Goal: Task Accomplishment & Management: Complete application form

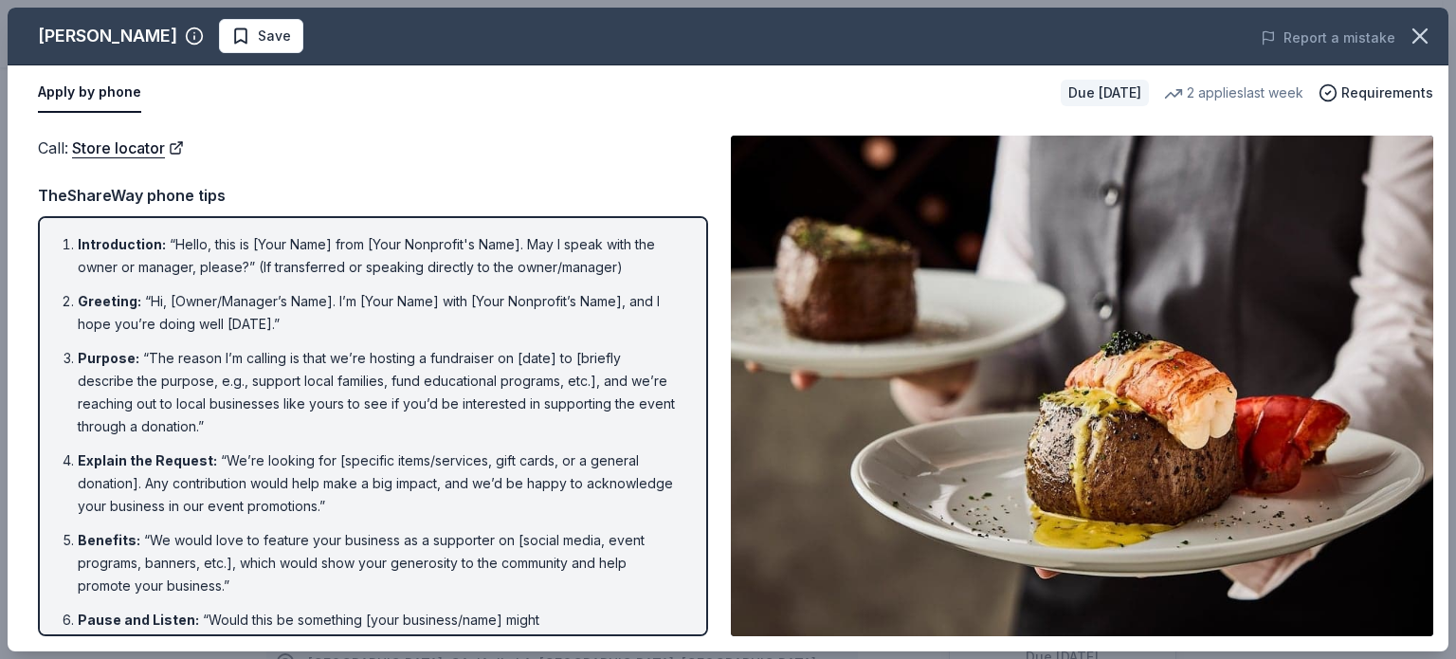
scroll to position [347, 0]
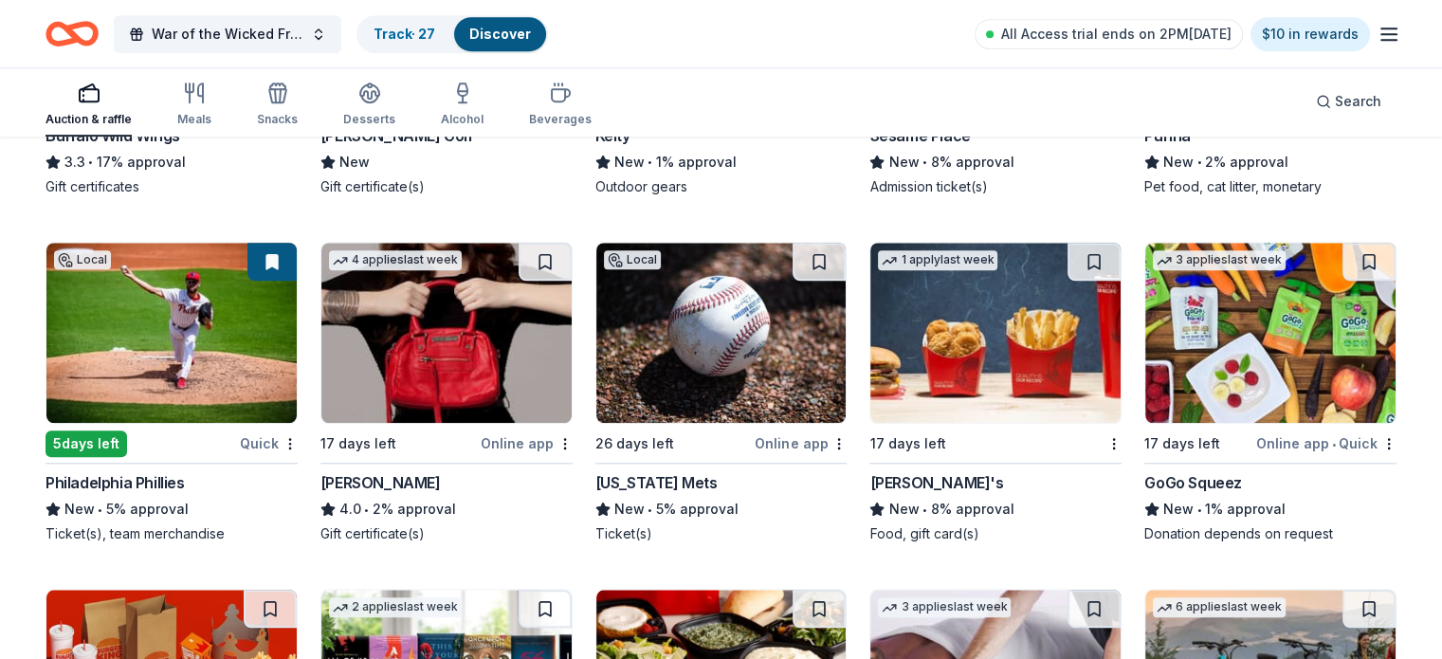
scroll to position [8770, 0]
click at [791, 323] on img at bounding box center [721, 333] width 250 height 180
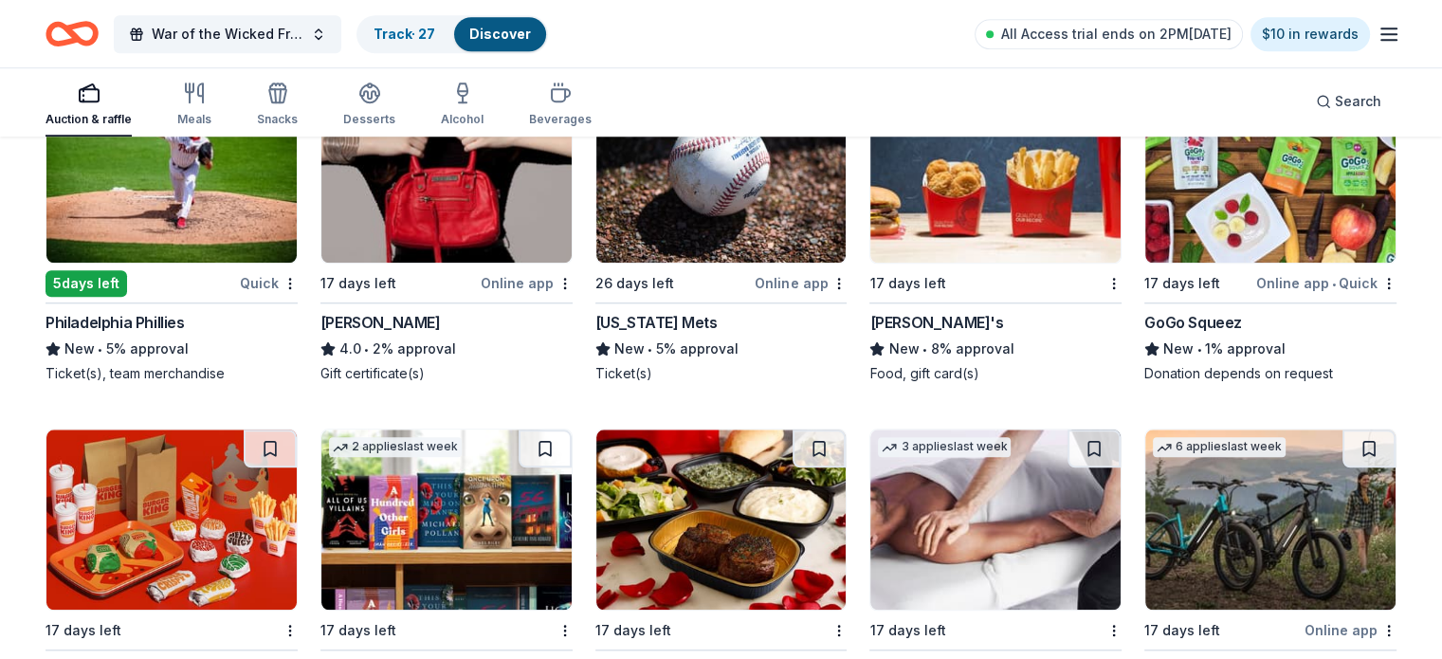
scroll to position [9117, 0]
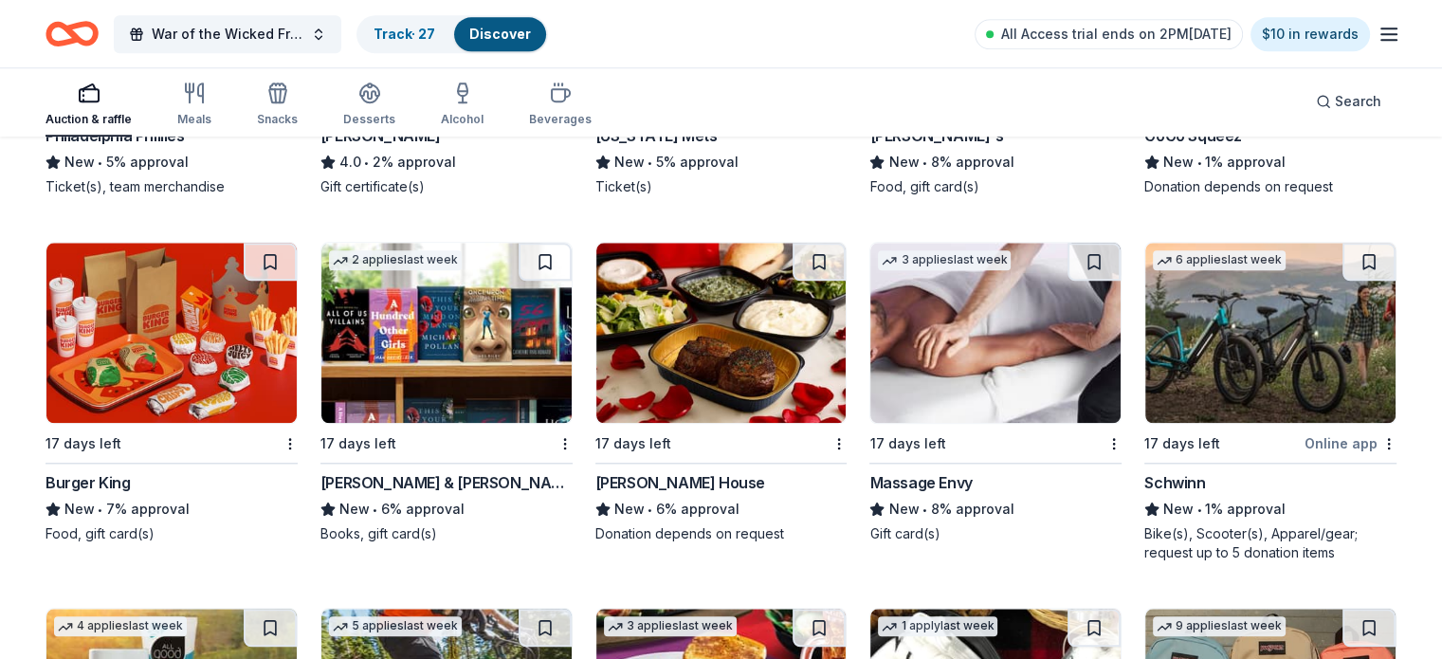
click at [262, 354] on img at bounding box center [171, 333] width 250 height 180
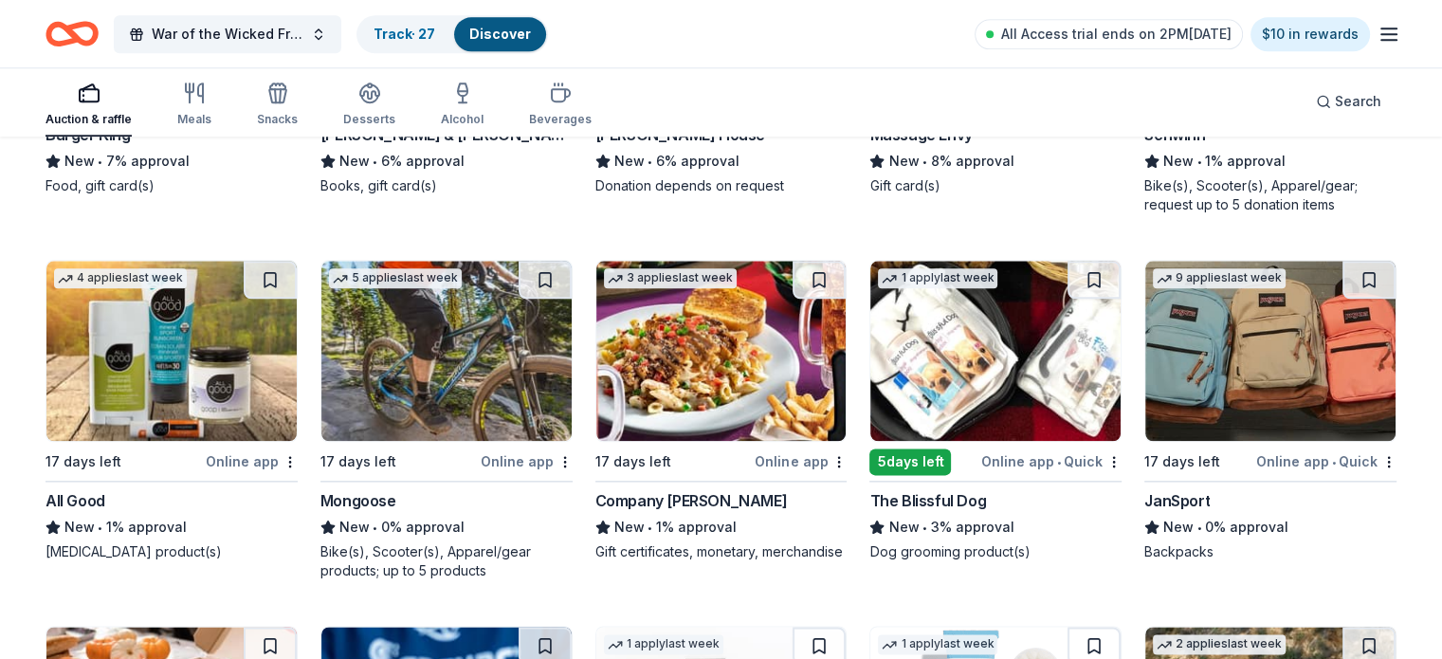
click at [463, 349] on img at bounding box center [446, 351] width 250 height 180
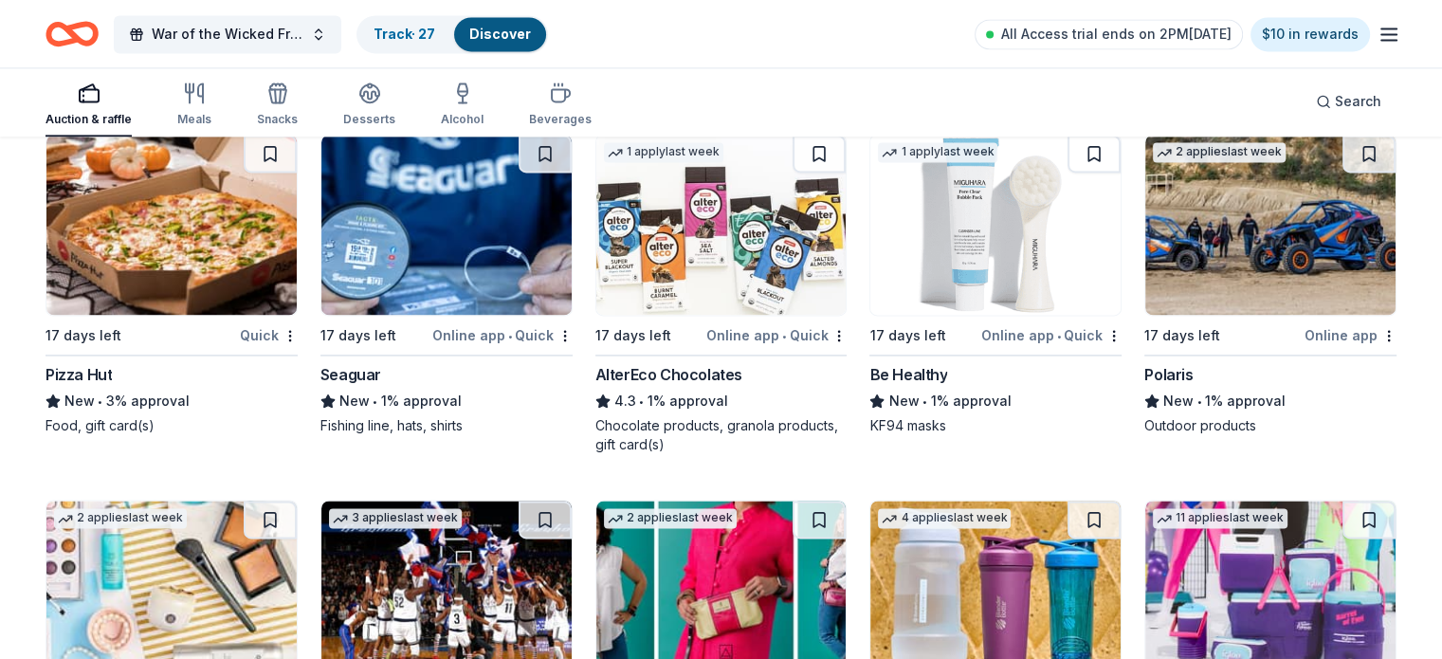
scroll to position [10231, 0]
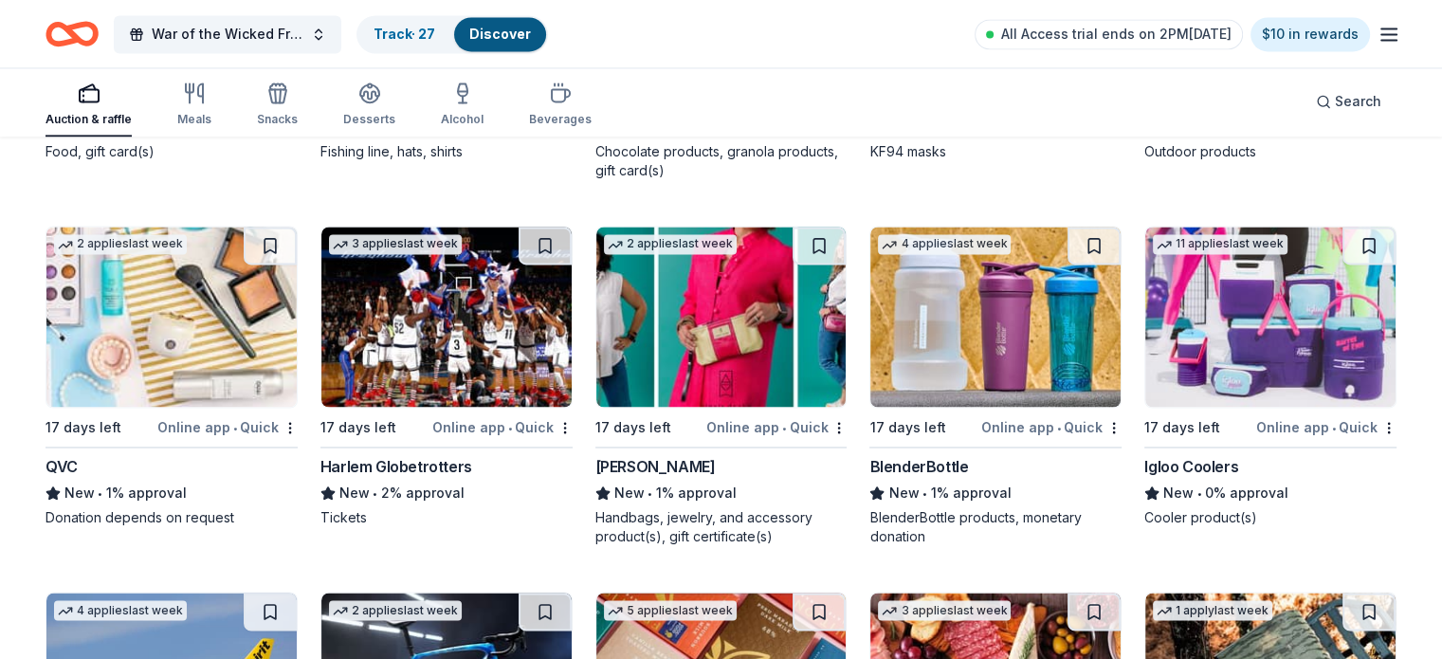
click at [948, 276] on img at bounding box center [995, 317] width 250 height 180
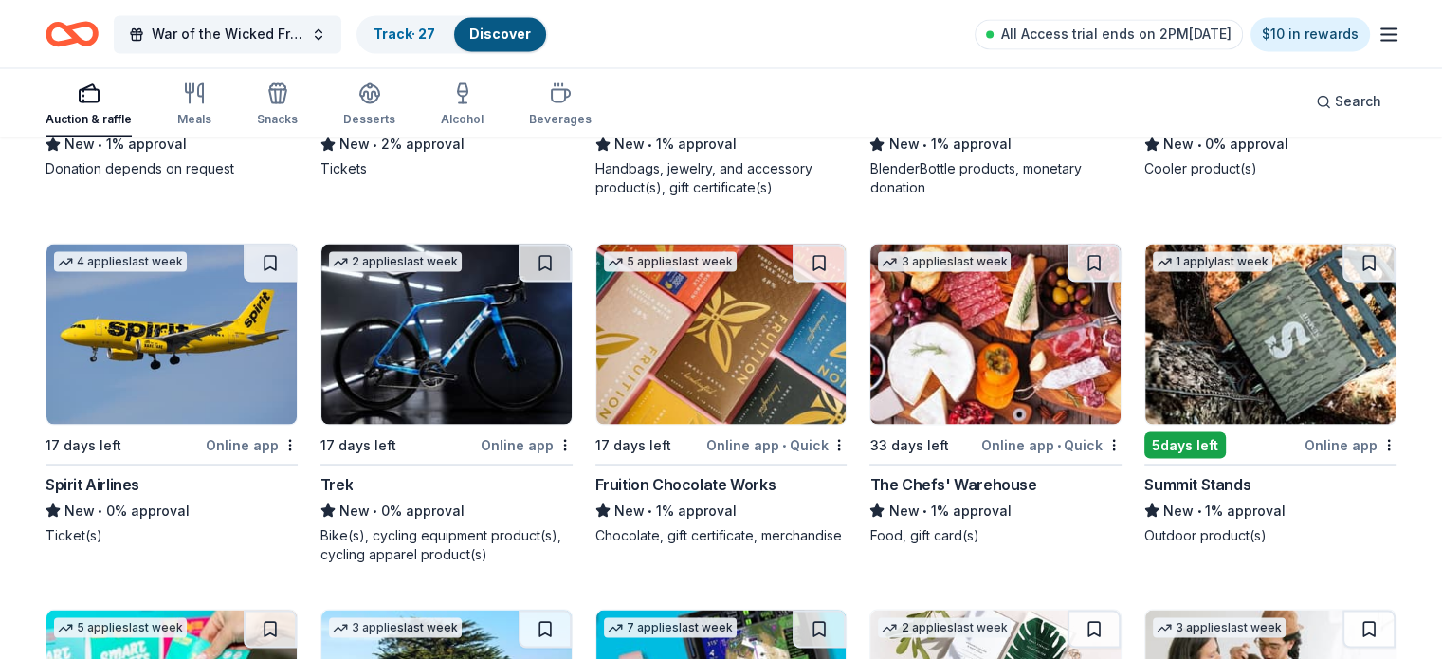
scroll to position [10927, 0]
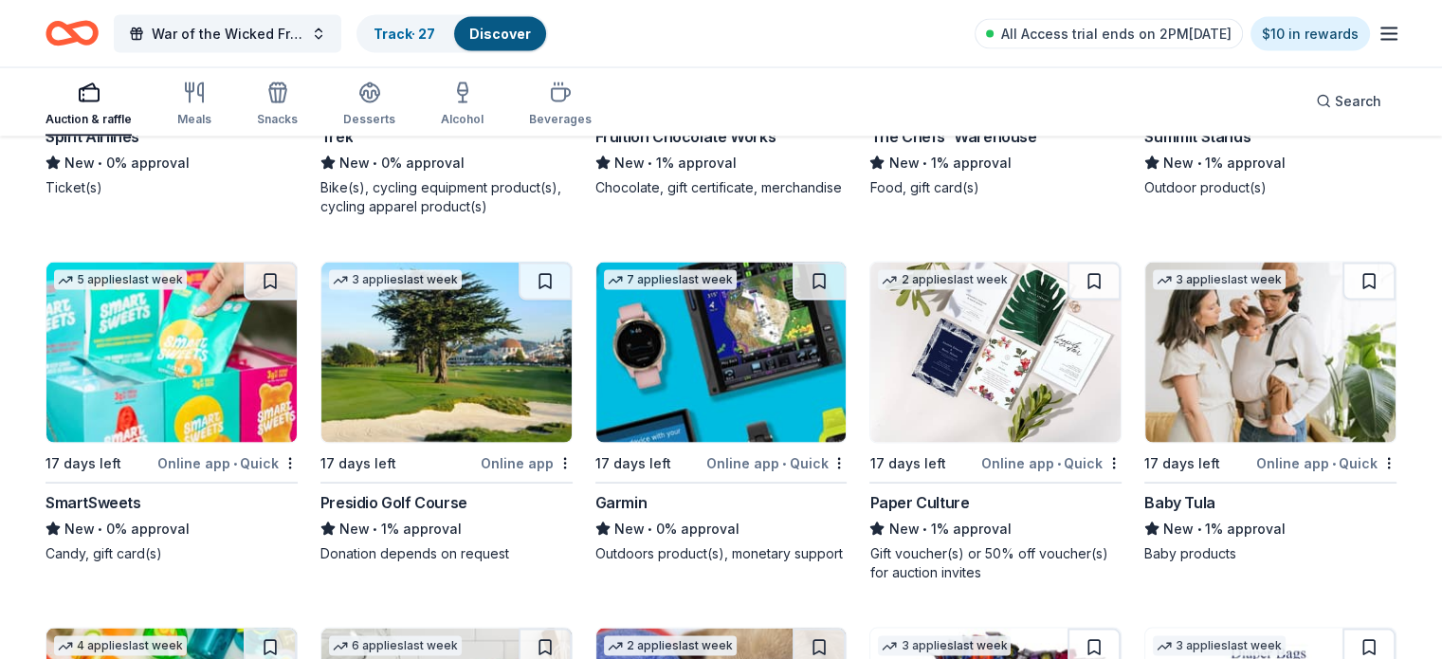
click at [181, 350] on img at bounding box center [171, 353] width 250 height 180
click at [283, 267] on button at bounding box center [270, 282] width 53 height 38
click at [436, 37] on link "Track · 28" at bounding box center [405, 34] width 63 height 16
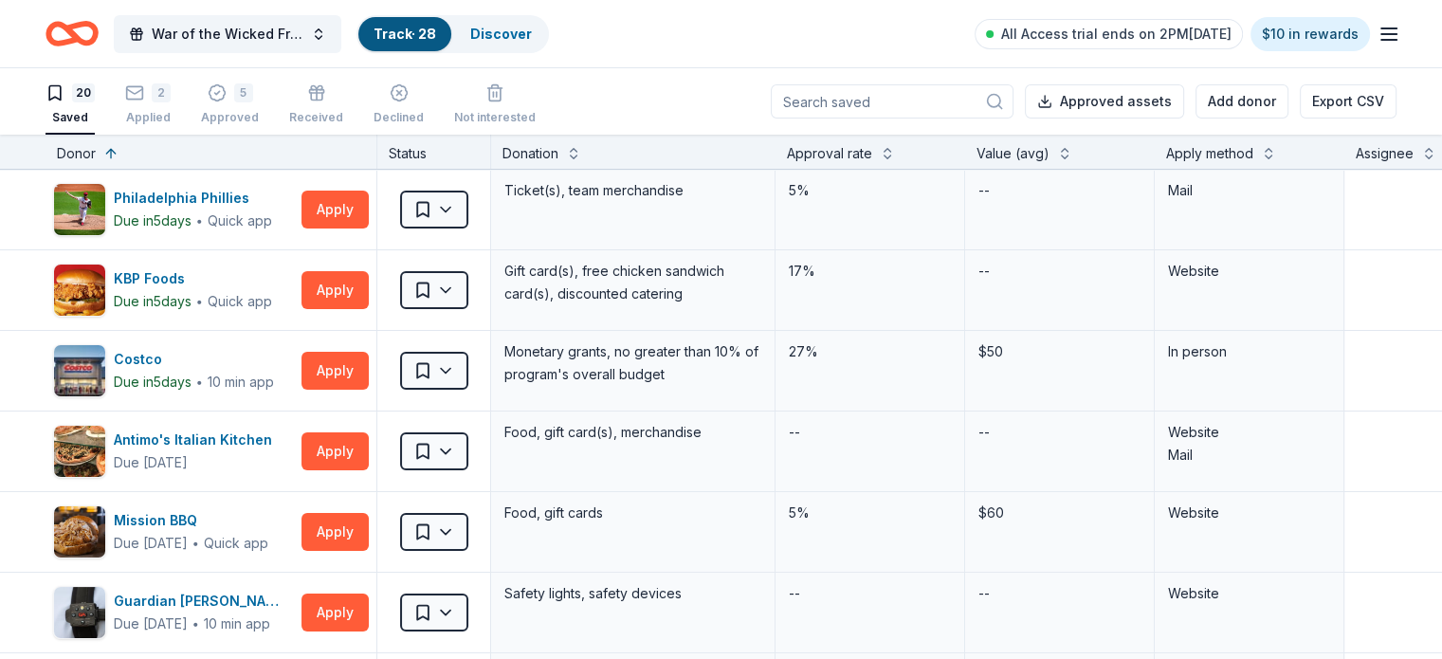
click at [95, 101] on div "20 Saved" at bounding box center [70, 104] width 49 height 42
click at [171, 98] on div "2" at bounding box center [161, 92] width 19 height 19
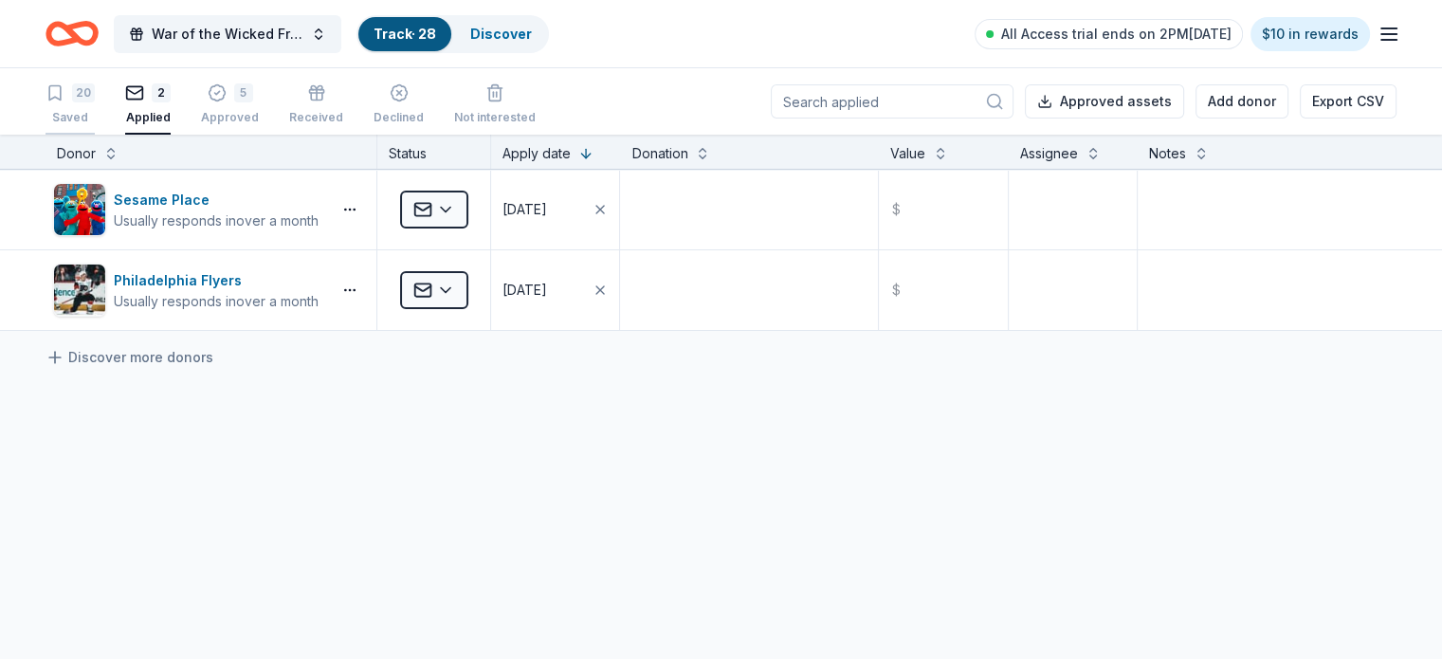
click at [95, 95] on div "20" at bounding box center [83, 92] width 23 height 19
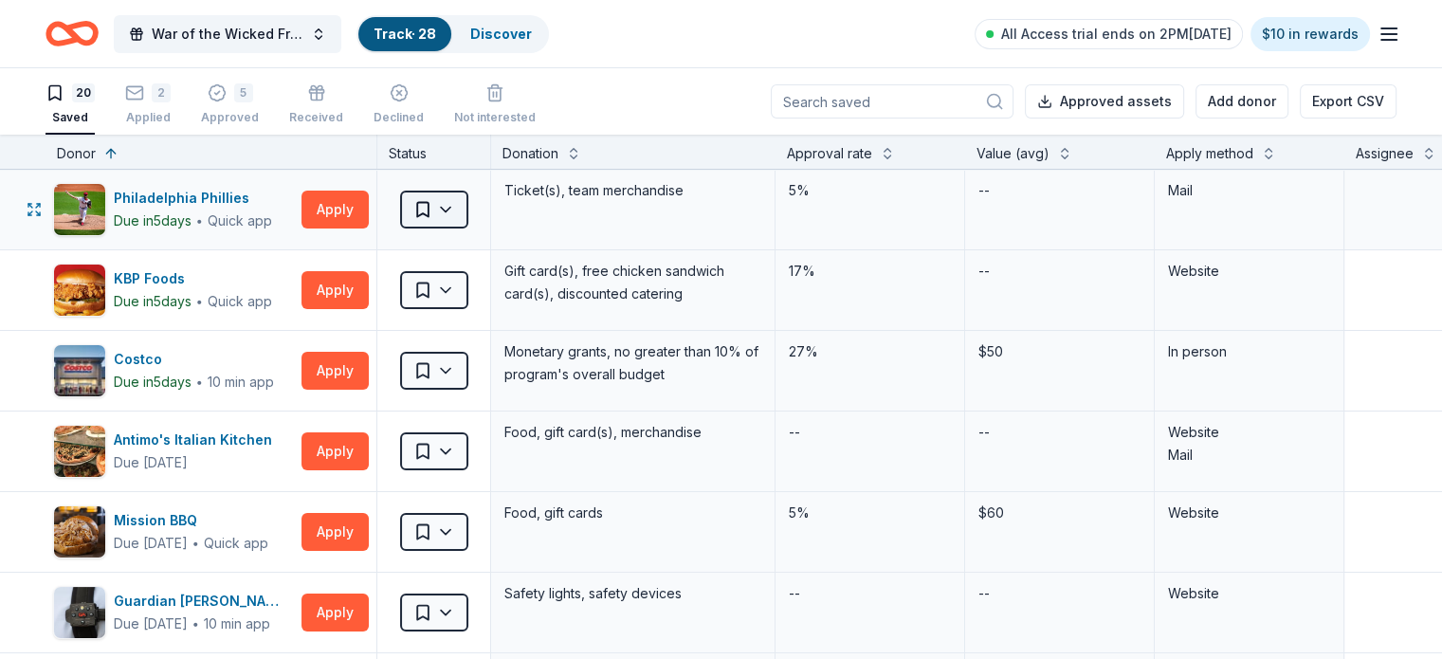
click at [454, 215] on html "War of the Wicked Friendly 10uC Track · 28 Discover All Access trial ends on 2P…" at bounding box center [721, 329] width 1442 height 659
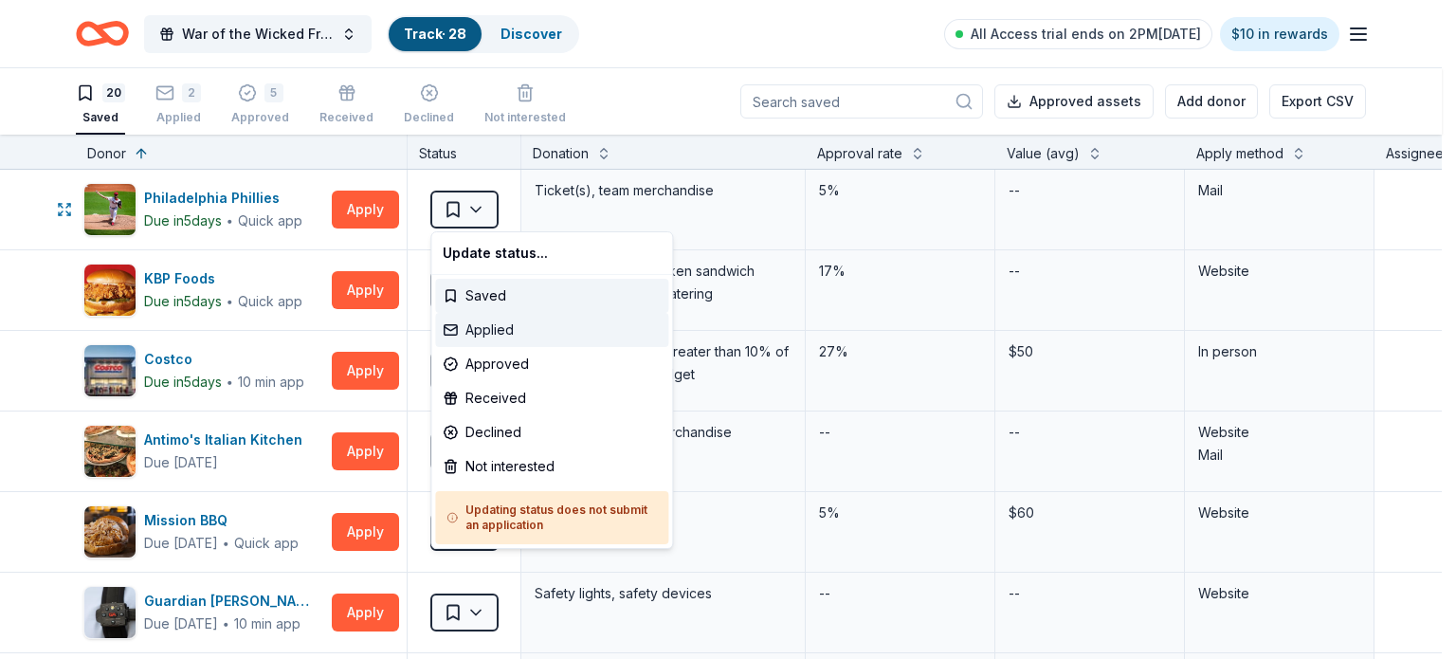
click at [490, 334] on div "Applied" at bounding box center [551, 330] width 233 height 34
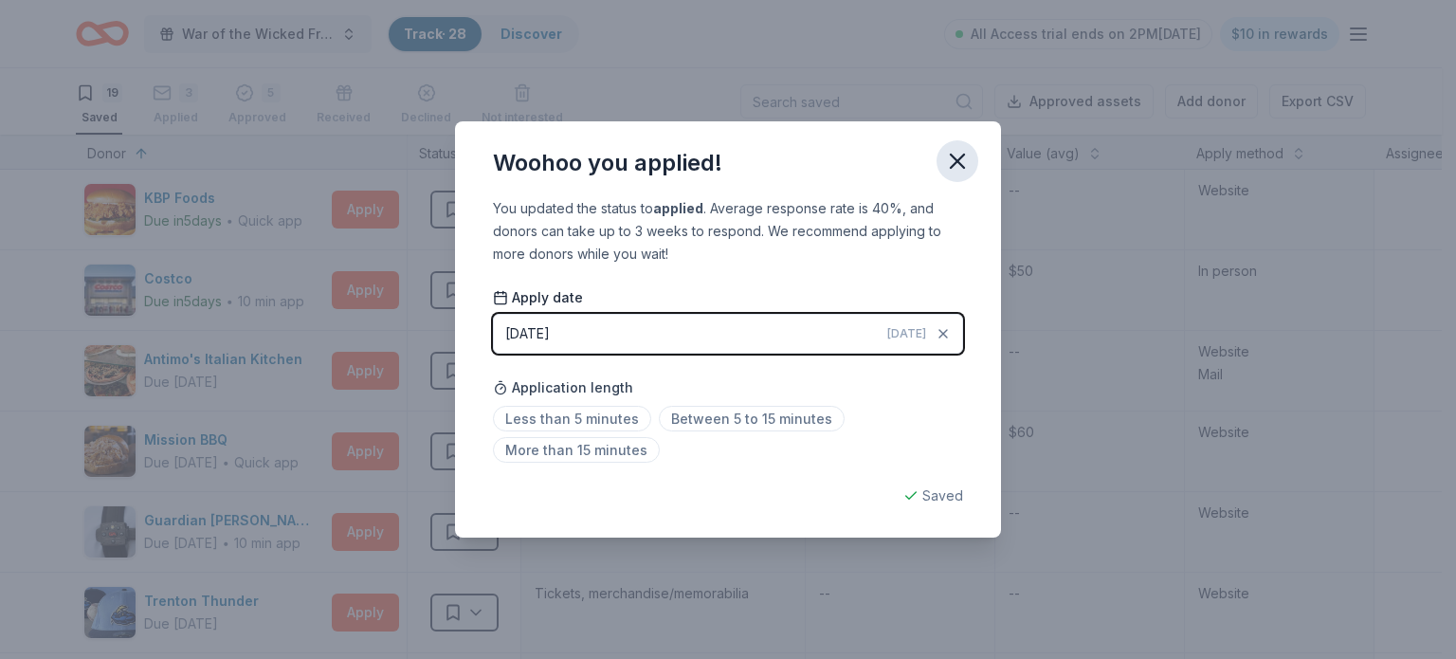
click at [952, 168] on icon "button" at bounding box center [957, 161] width 27 height 27
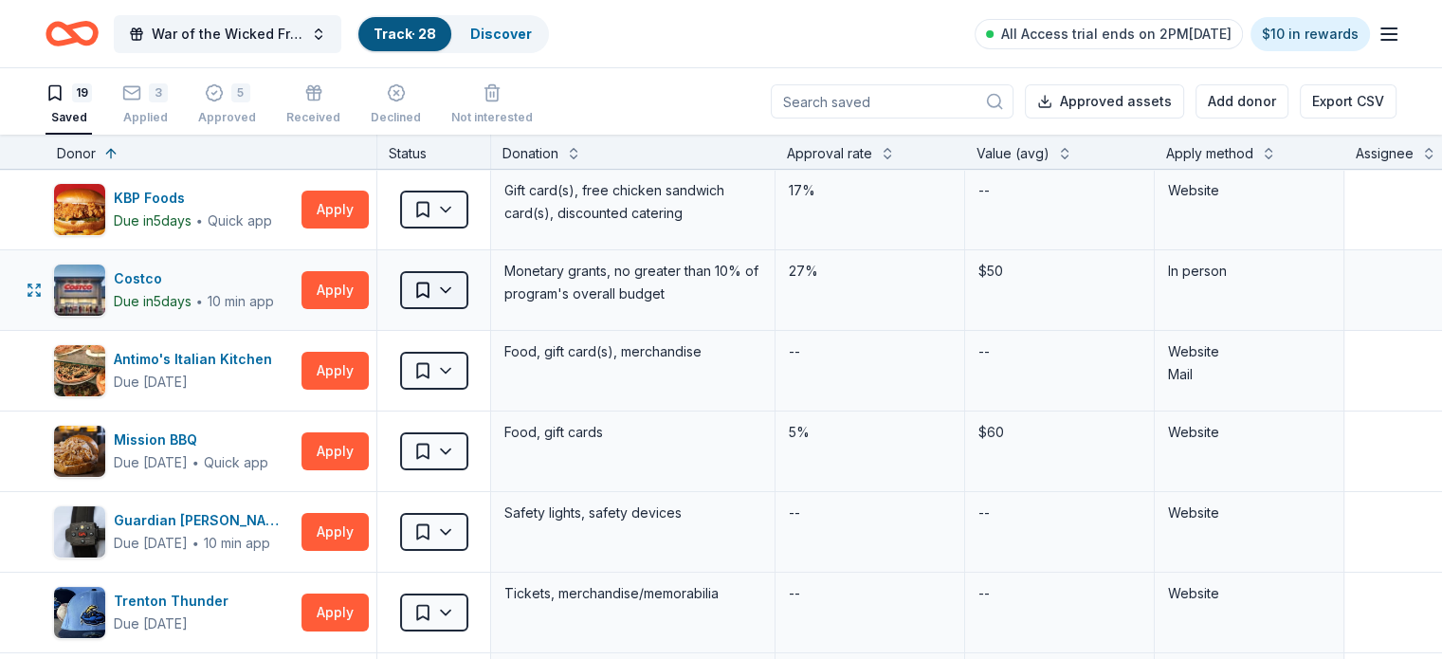
click at [444, 280] on html "War of the Wicked Friendly 10uC Track · 28 Discover All Access trial ends on 2P…" at bounding box center [721, 329] width 1442 height 659
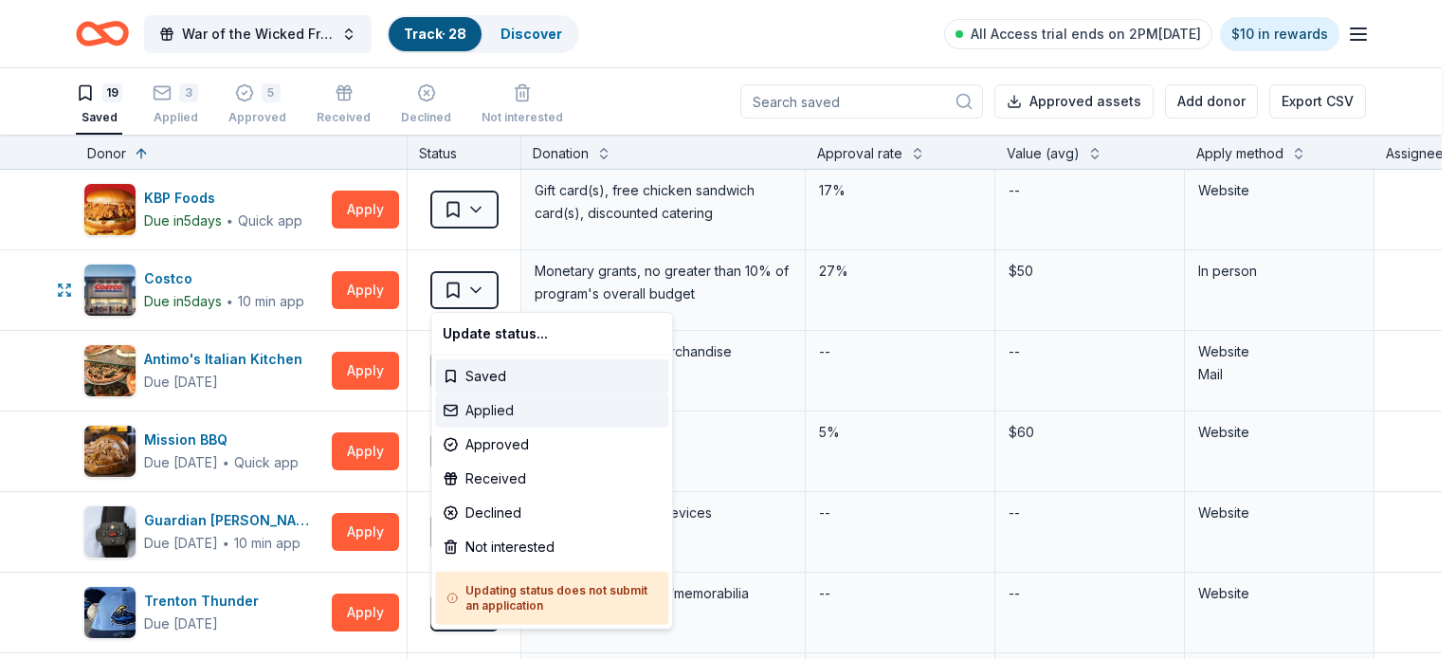
click at [524, 409] on div "Applied" at bounding box center [551, 410] width 233 height 34
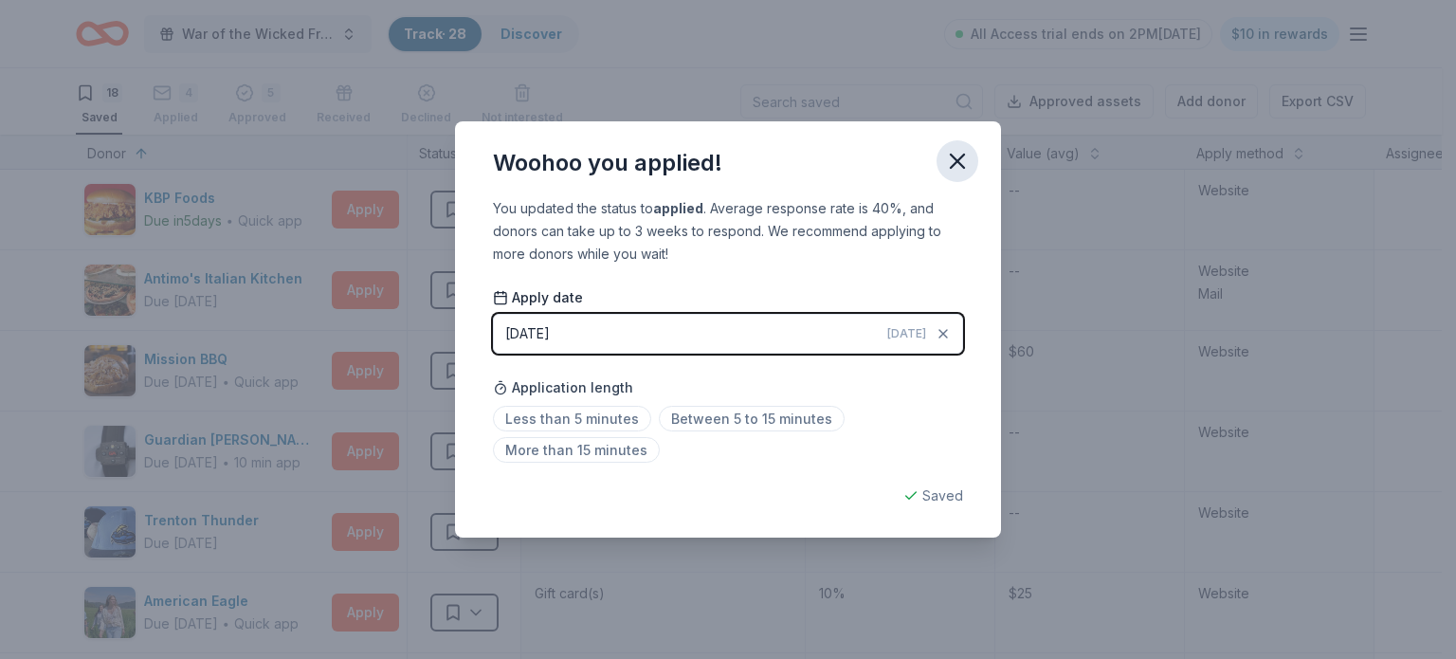
click at [951, 168] on icon "button" at bounding box center [957, 161] width 13 height 13
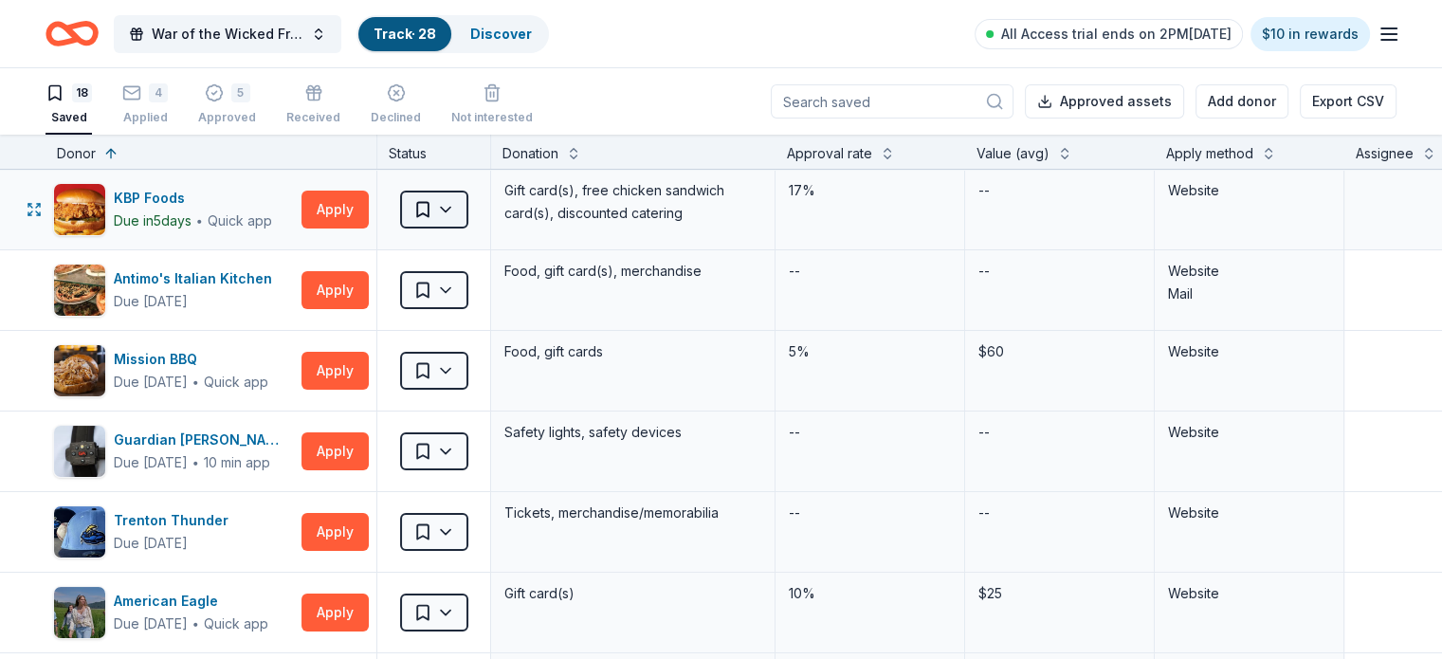
click at [458, 202] on html "War of the Wicked Friendly 10uC Track · 28 Discover All Access trial ends on 2P…" at bounding box center [721, 329] width 1442 height 659
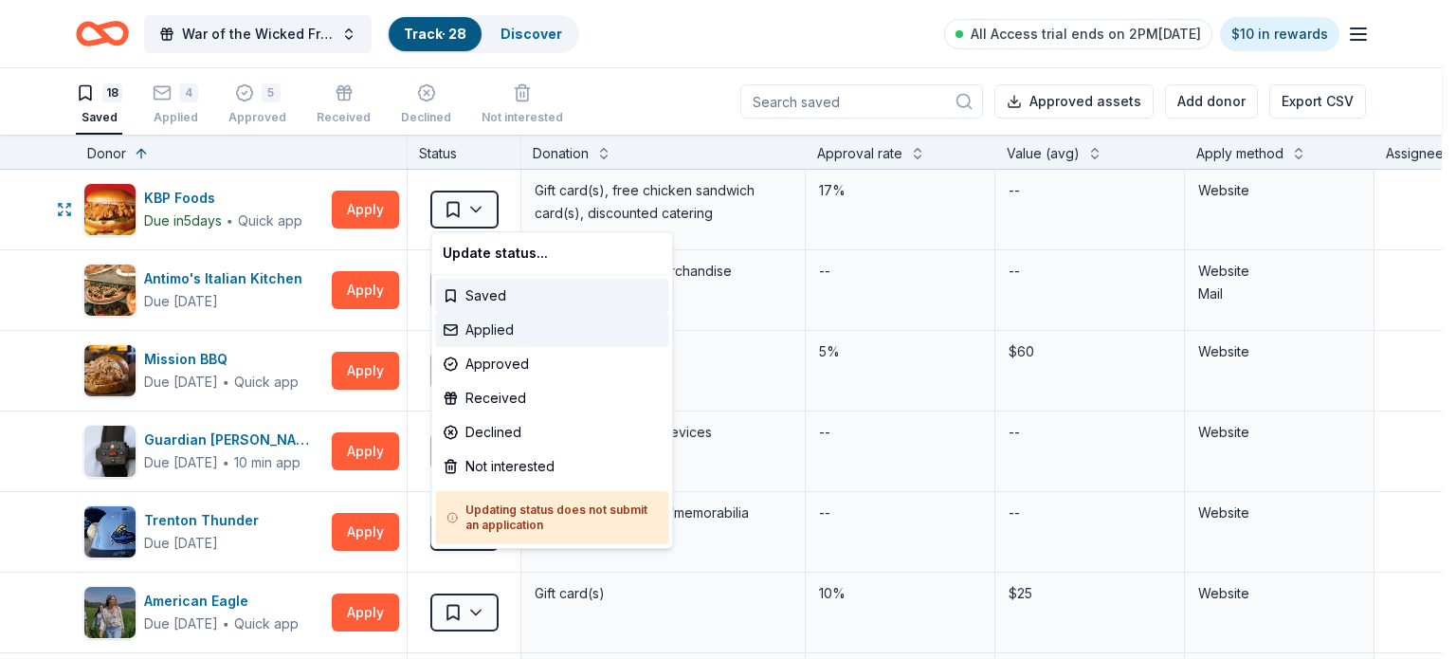
click at [496, 344] on div "Applied" at bounding box center [551, 330] width 233 height 34
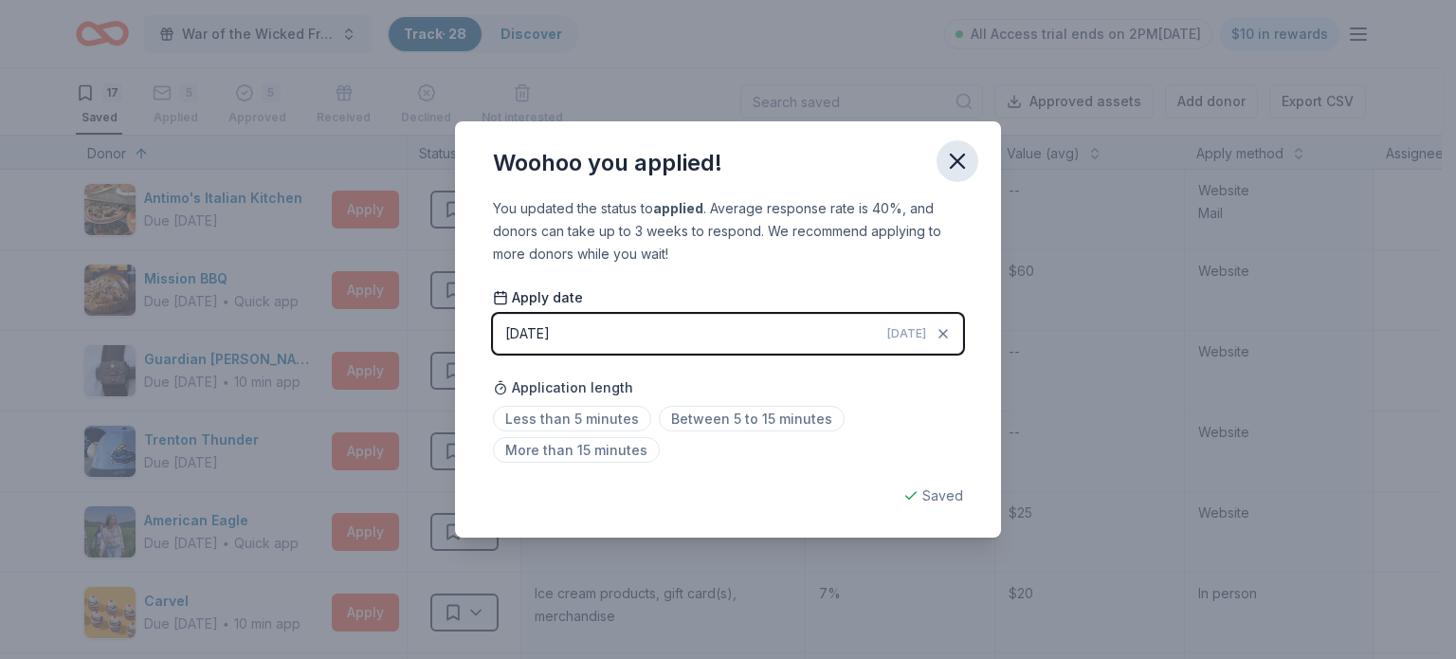
click at [959, 162] on icon "button" at bounding box center [957, 161] width 13 height 13
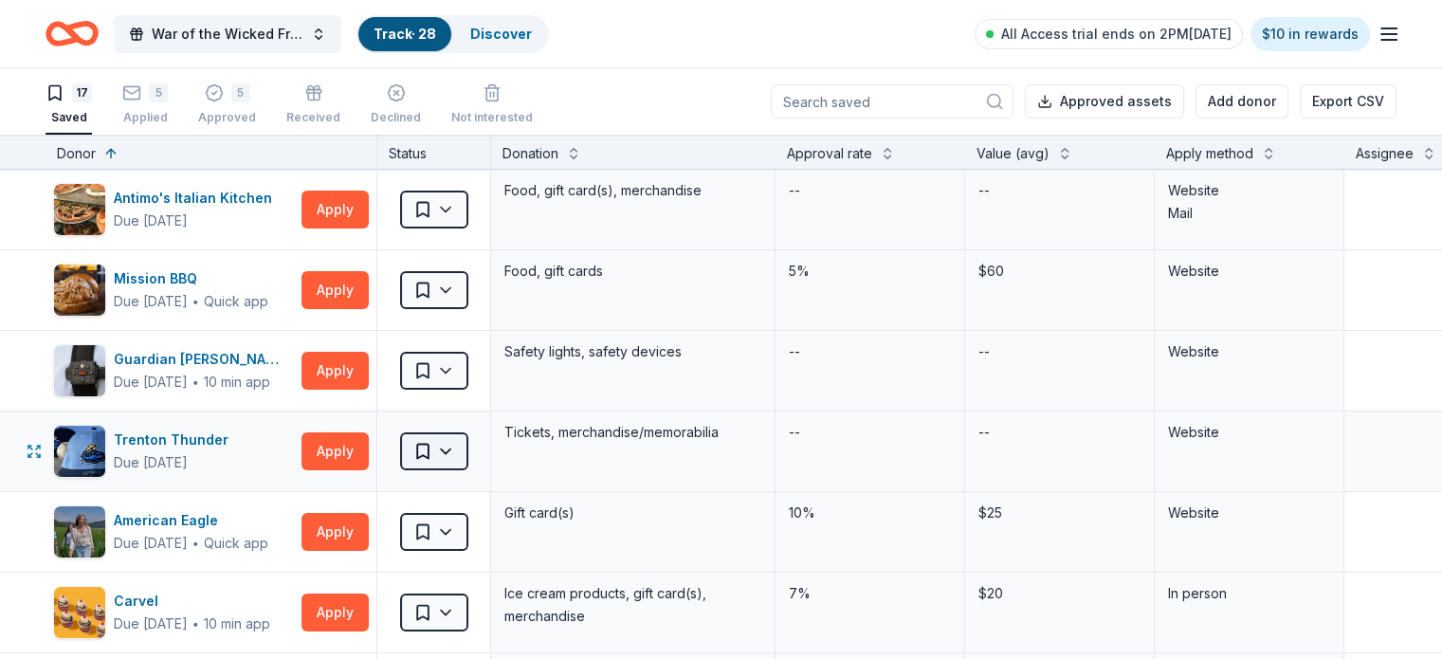
click at [458, 457] on html "War of the Wicked Friendly 10uC Track · 28 Discover All Access trial ends on 2P…" at bounding box center [721, 329] width 1442 height 659
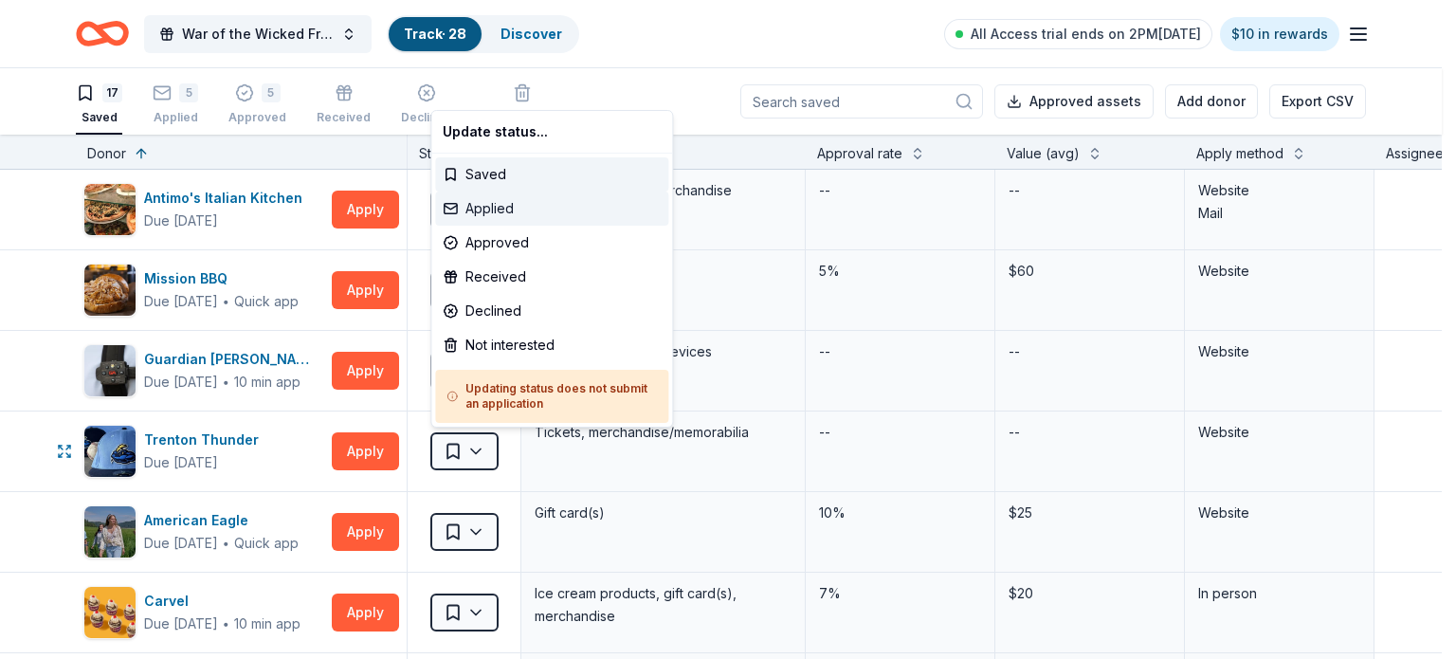
click at [509, 217] on div "Applied" at bounding box center [551, 208] width 233 height 34
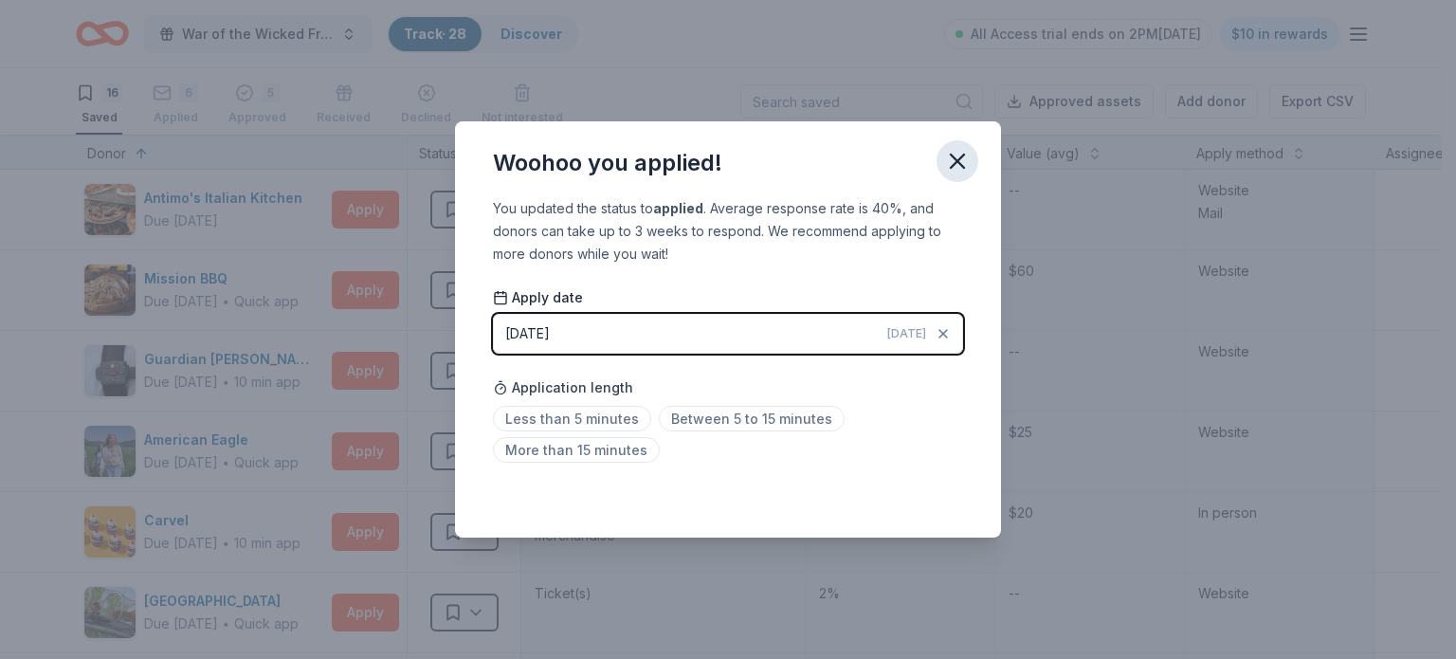
drag, startPoint x: 969, startPoint y: 169, endPoint x: 956, endPoint y: 173, distance: 14.1
click at [969, 168] on icon "button" at bounding box center [957, 161] width 27 height 27
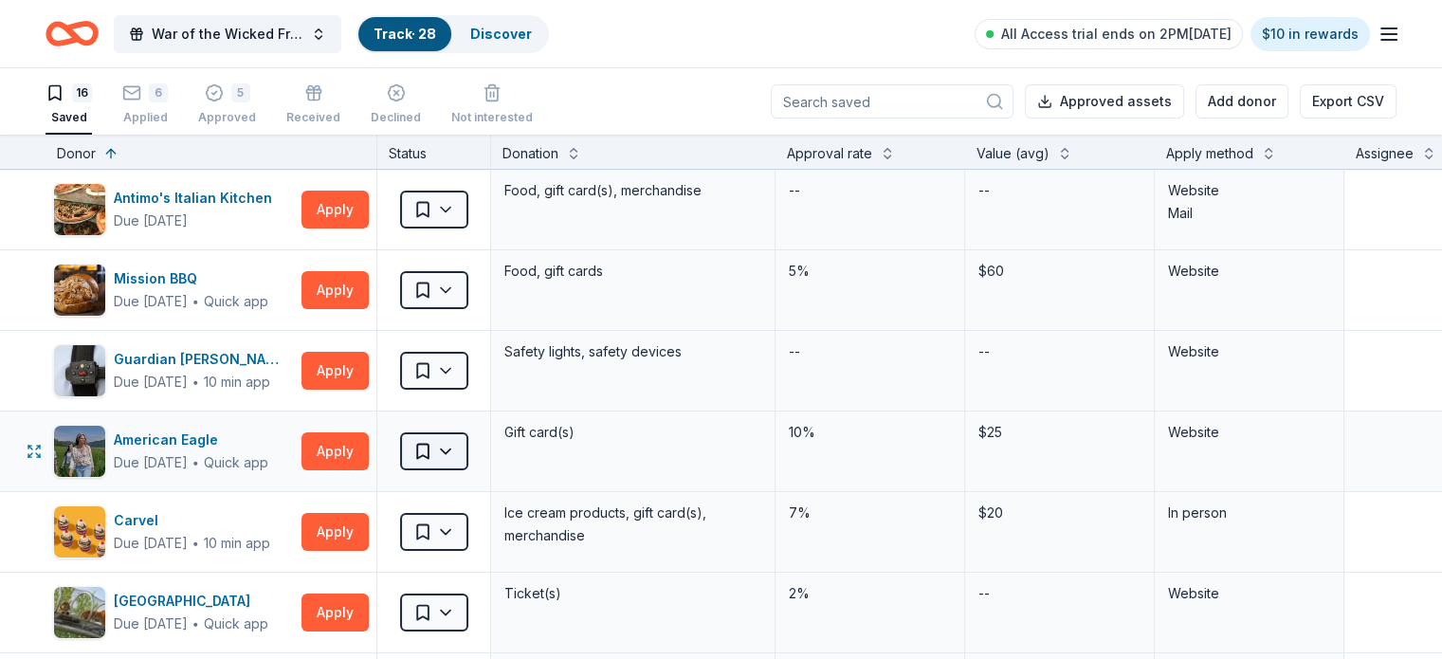
click at [488, 455] on html "War of the Wicked Friendly 10uC Track · 28 Discover All Access trial ends on 2P…" at bounding box center [721, 329] width 1442 height 659
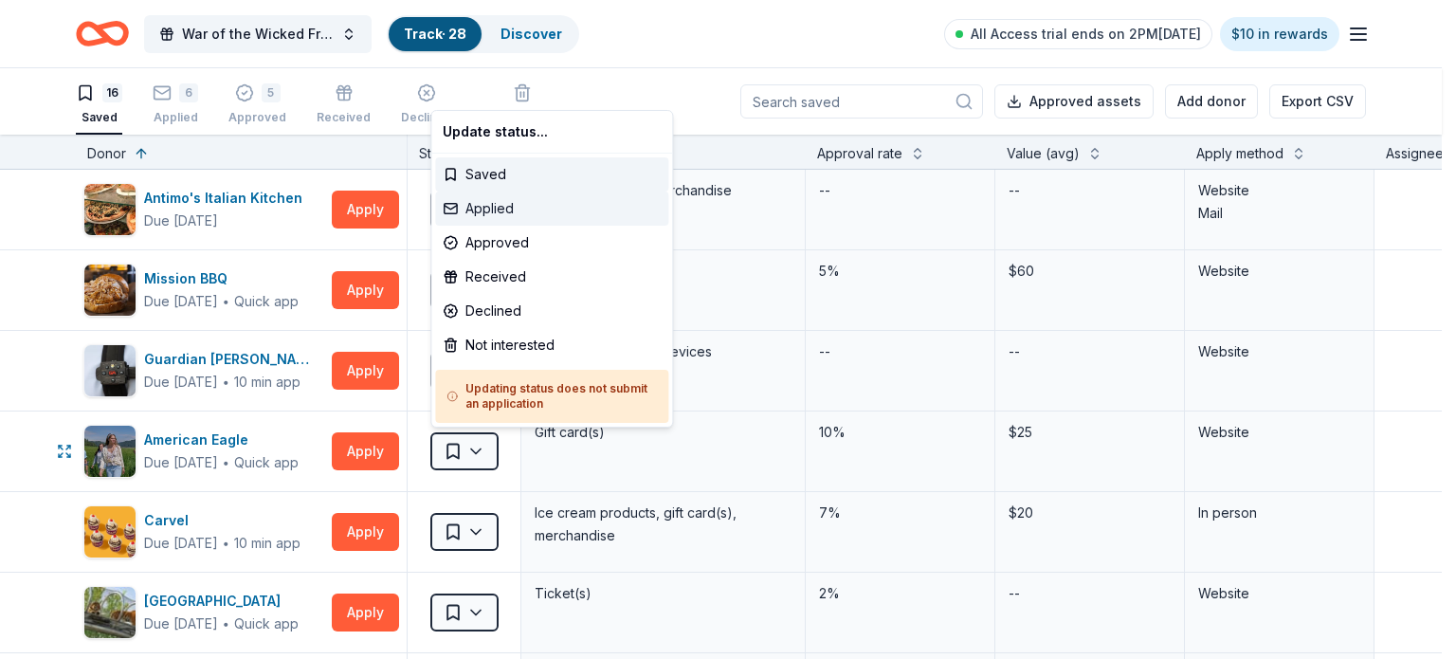
click at [518, 211] on div "Applied" at bounding box center [551, 208] width 233 height 34
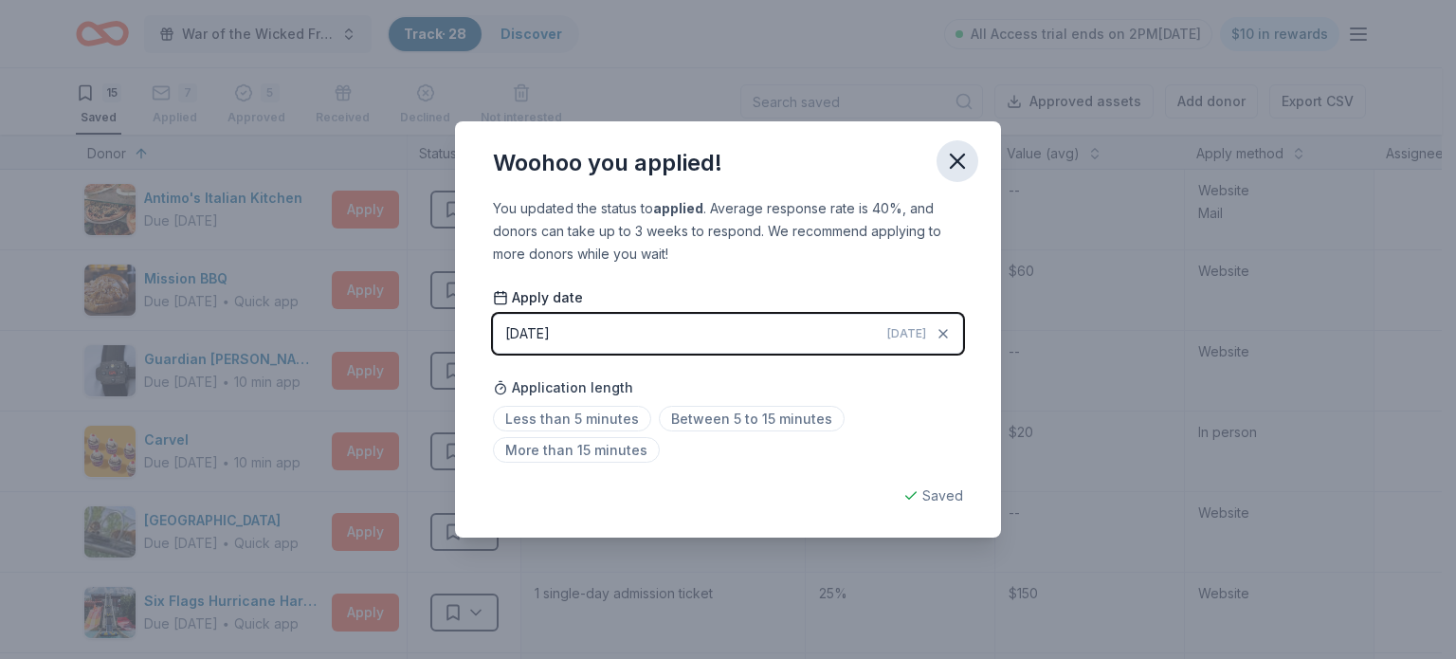
click at [945, 146] on button "button" at bounding box center [958, 161] width 42 height 42
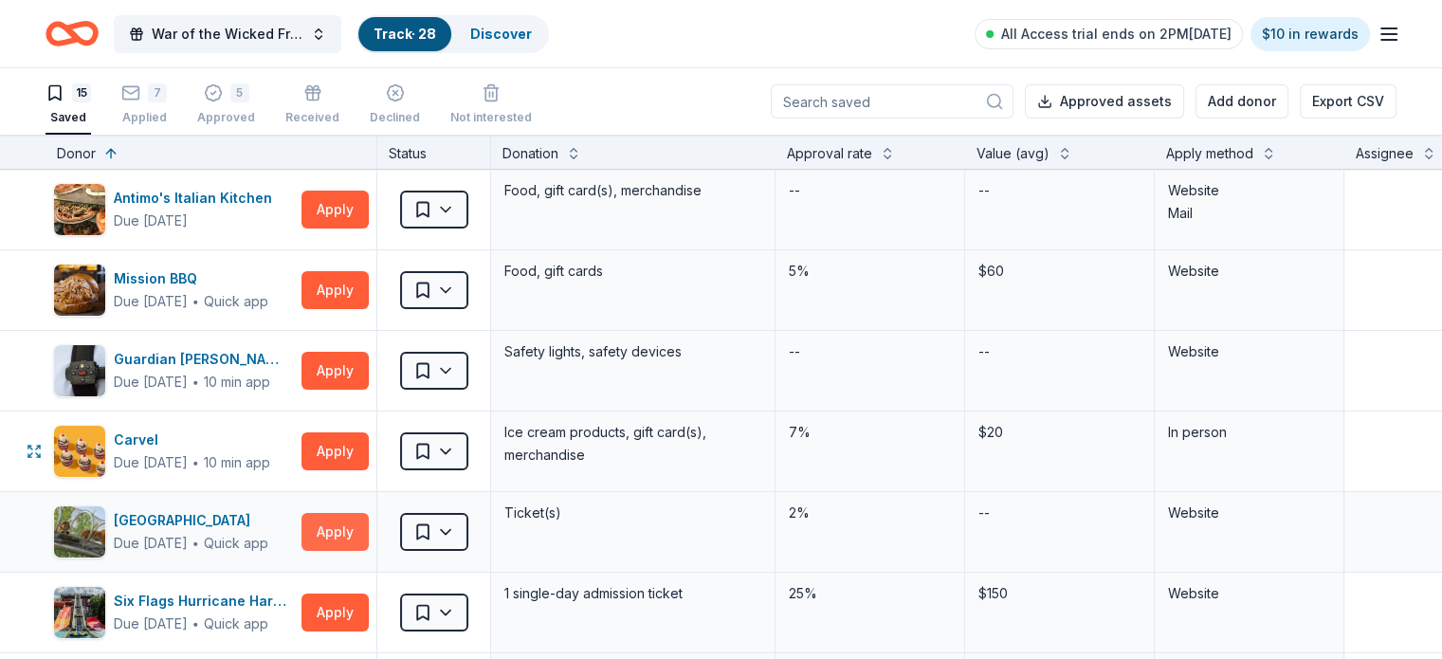
click at [369, 530] on button "Apply" at bounding box center [334, 532] width 67 height 38
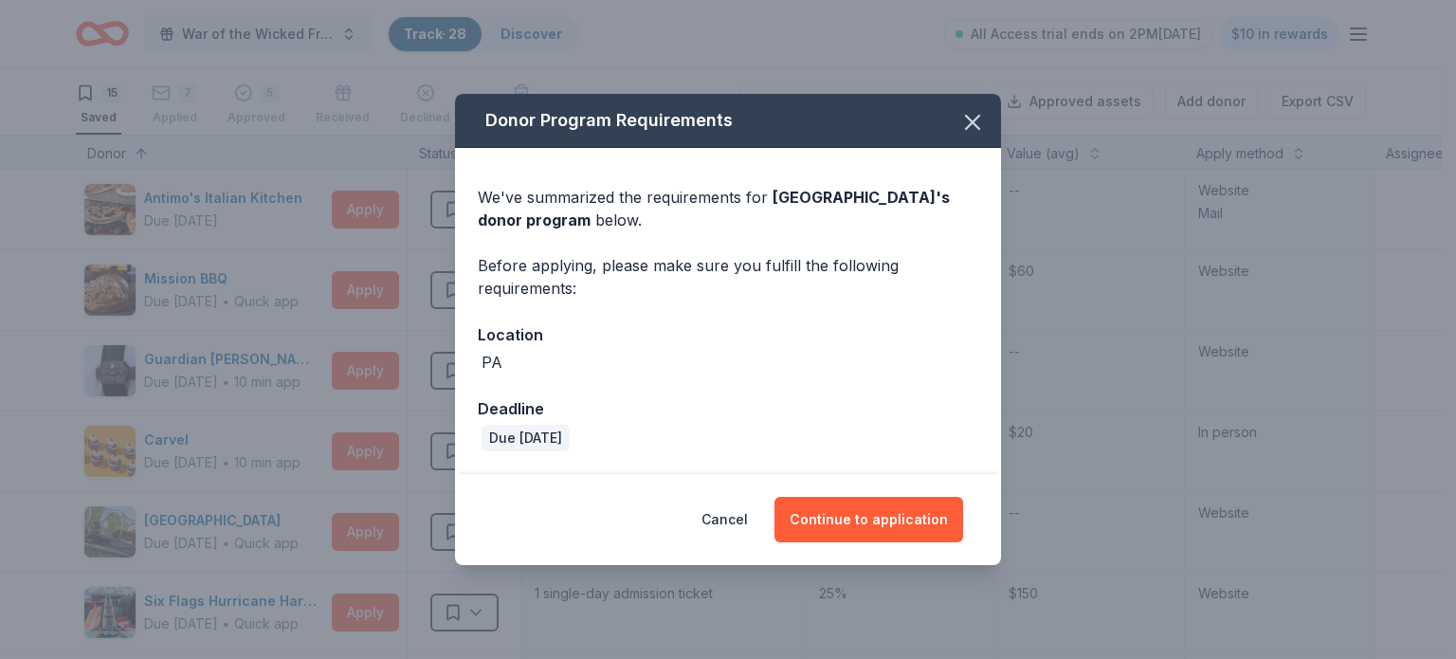
click at [758, 526] on div "Cancel Continue to application" at bounding box center [728, 520] width 470 height 46
click at [743, 527] on button "Cancel" at bounding box center [725, 520] width 46 height 46
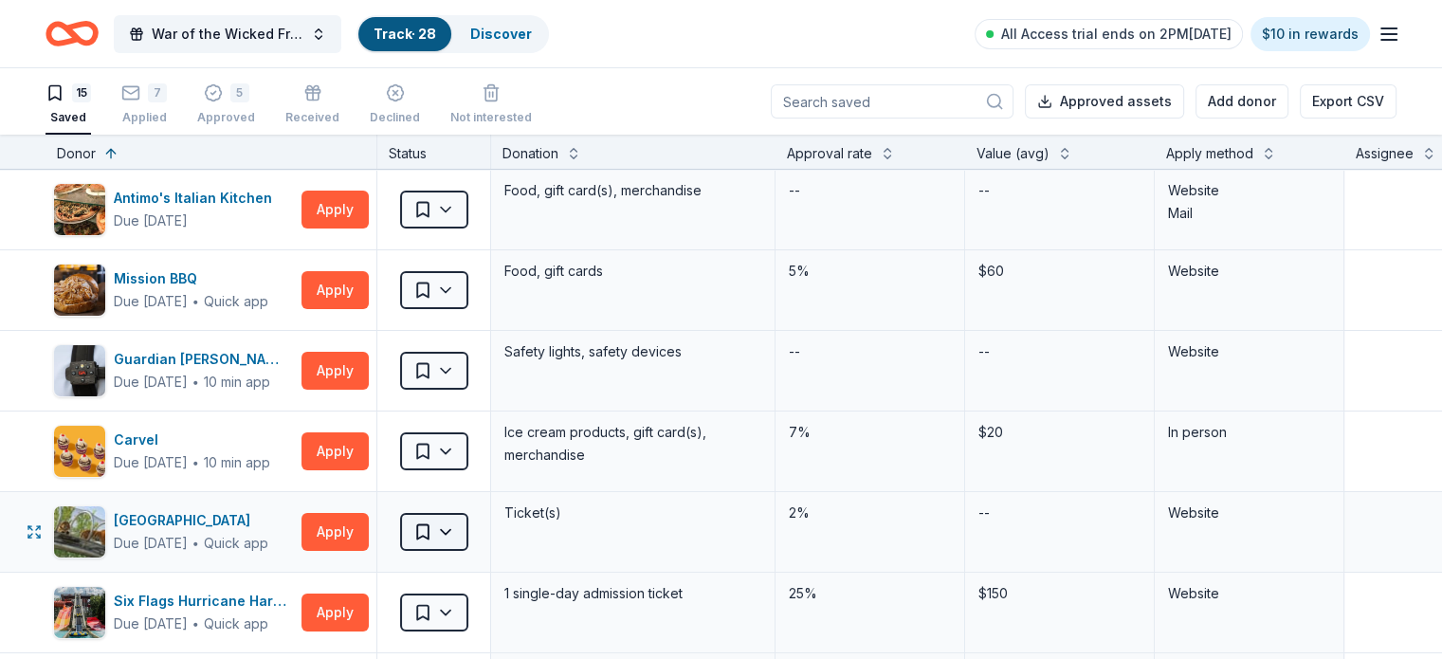
click at [474, 538] on html "War of the Wicked Friendly 10uC Track · 28 Discover All Access trial ends on 2P…" at bounding box center [721, 329] width 1442 height 659
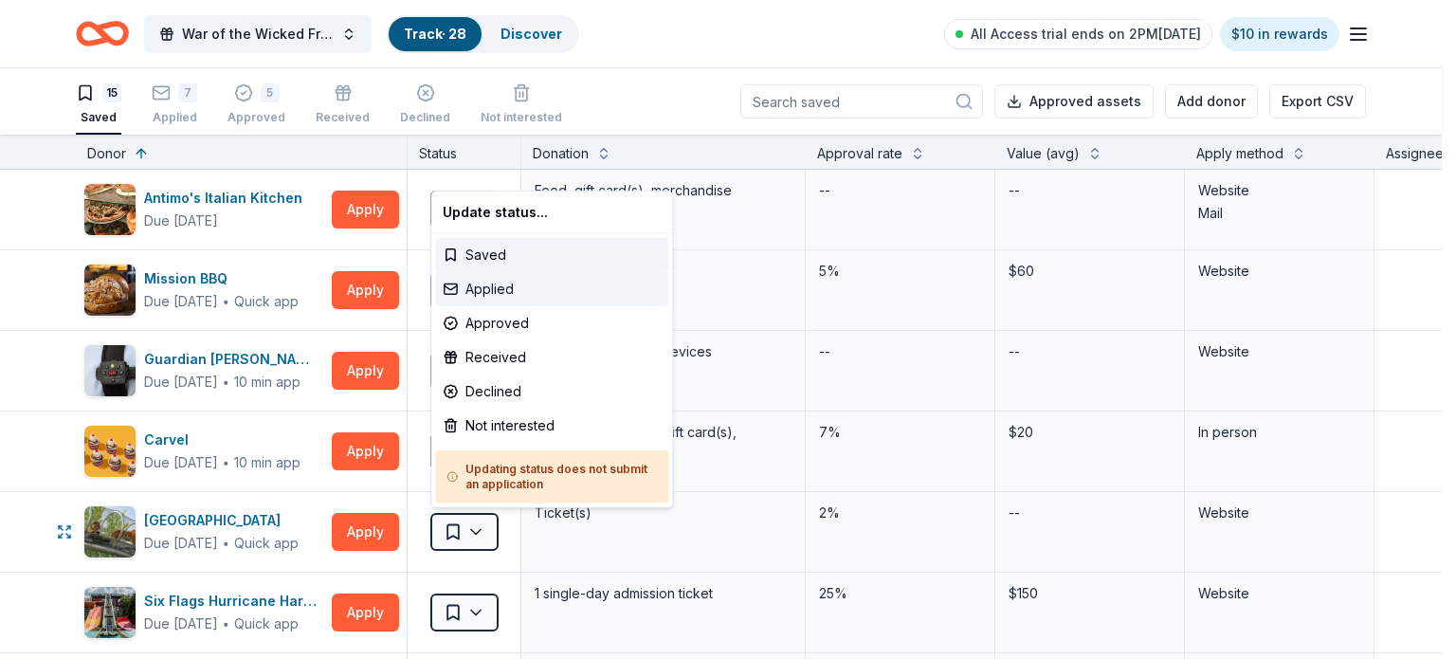
click at [507, 295] on div "Applied" at bounding box center [551, 289] width 233 height 34
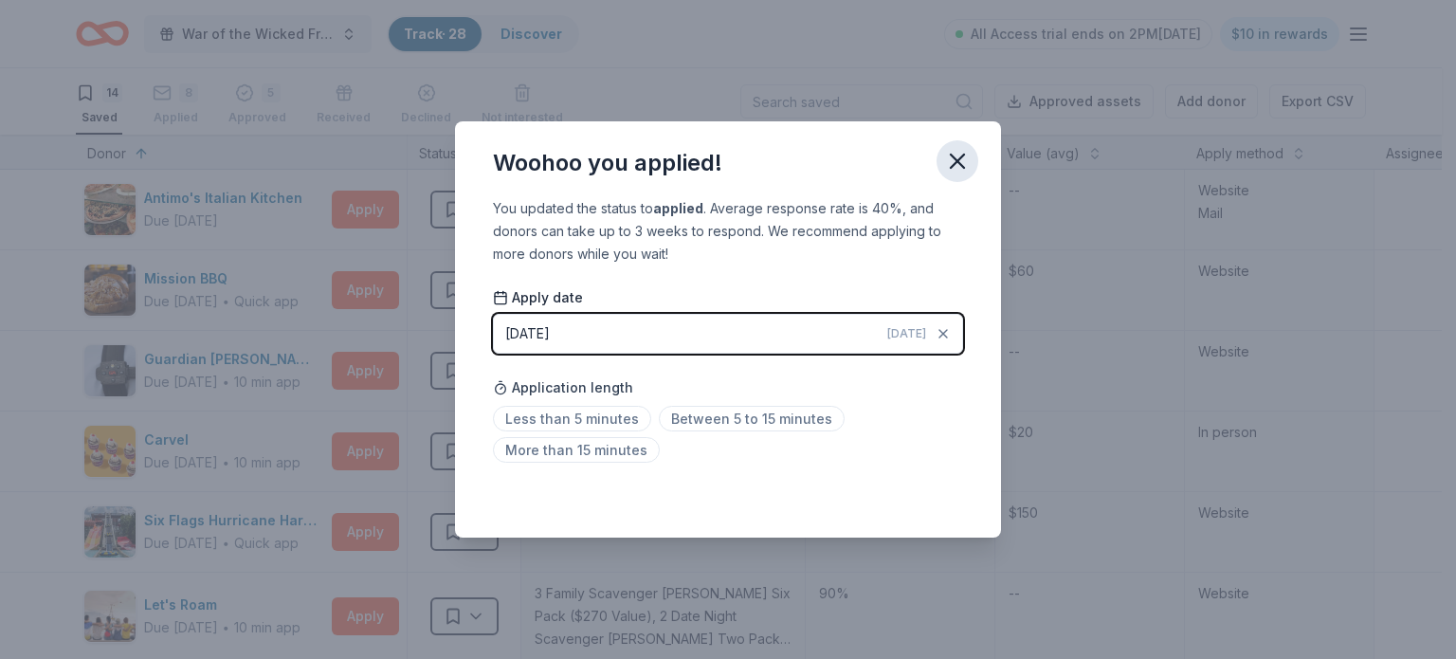
click at [957, 154] on icon "button" at bounding box center [957, 161] width 27 height 27
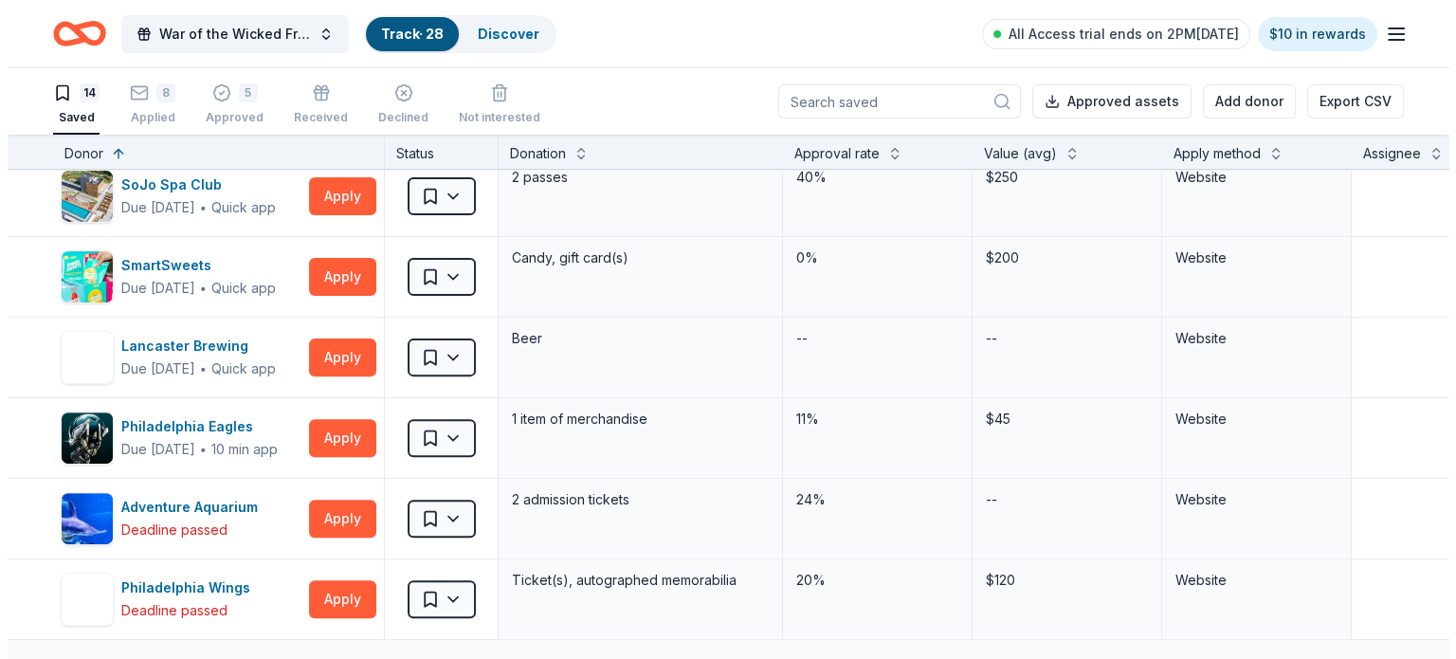
scroll to position [318, 0]
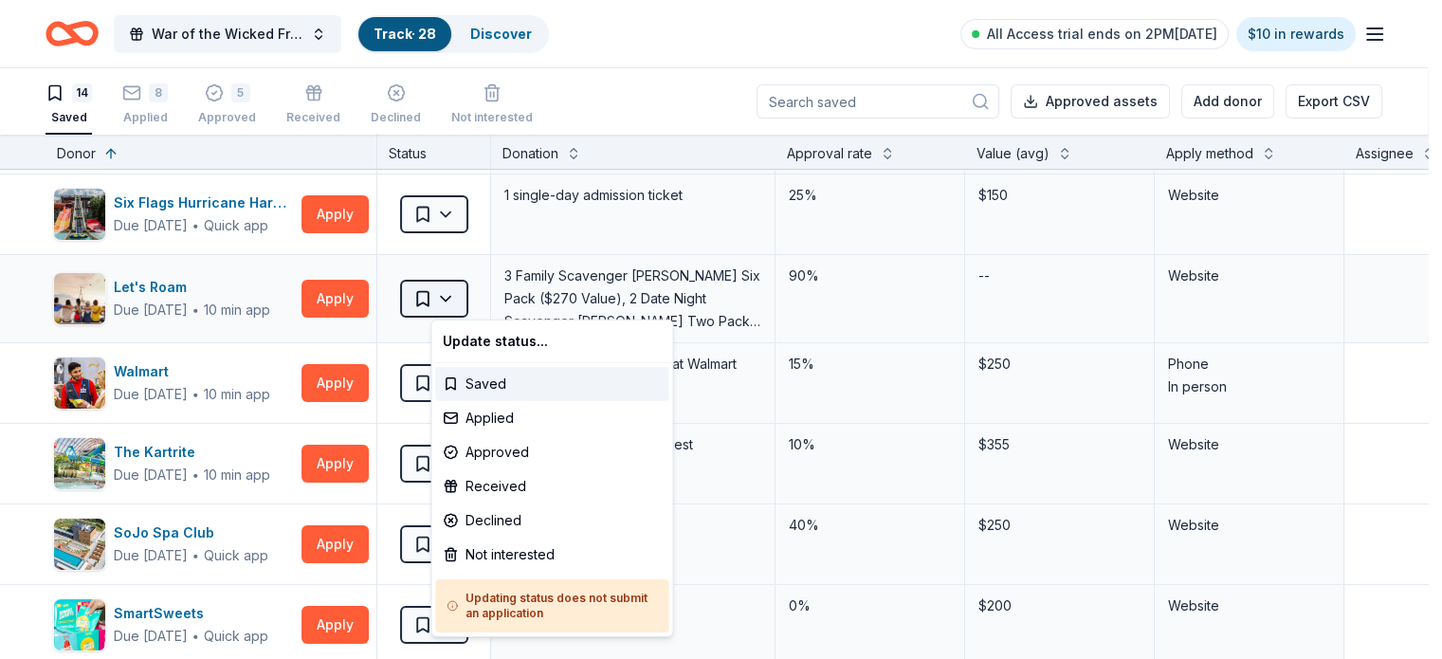
click at [456, 291] on html "War of the Wicked Friendly 10uC Track · 28 Discover All Access trial ends on 2P…" at bounding box center [721, 329] width 1442 height 659
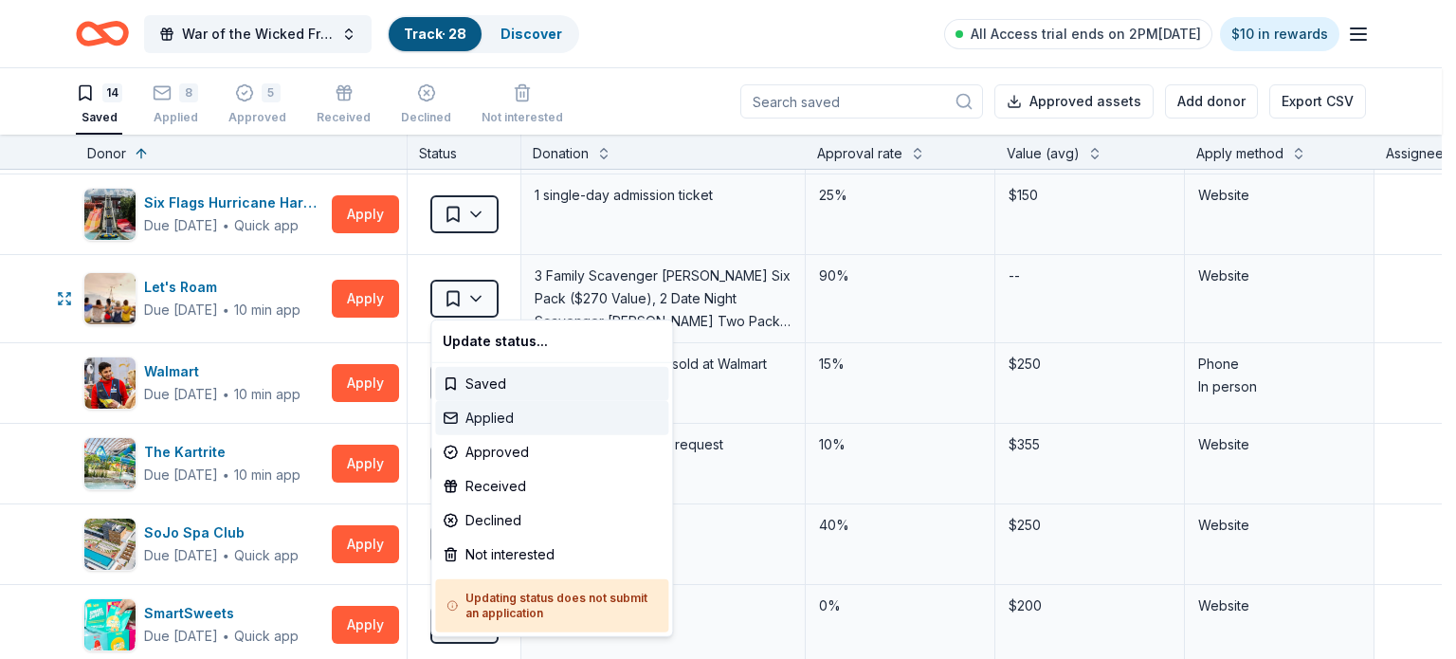
click at [493, 417] on div "Applied" at bounding box center [551, 418] width 233 height 34
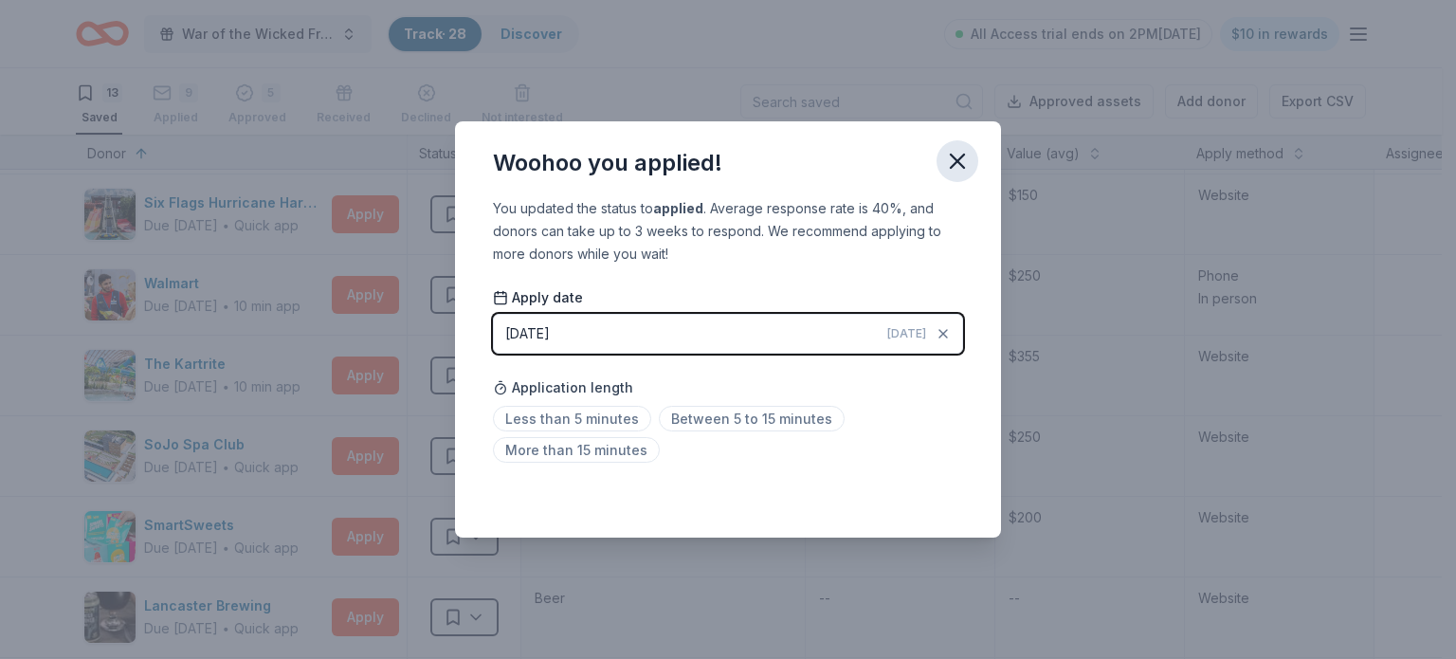
click at [963, 151] on icon "button" at bounding box center [957, 161] width 27 height 27
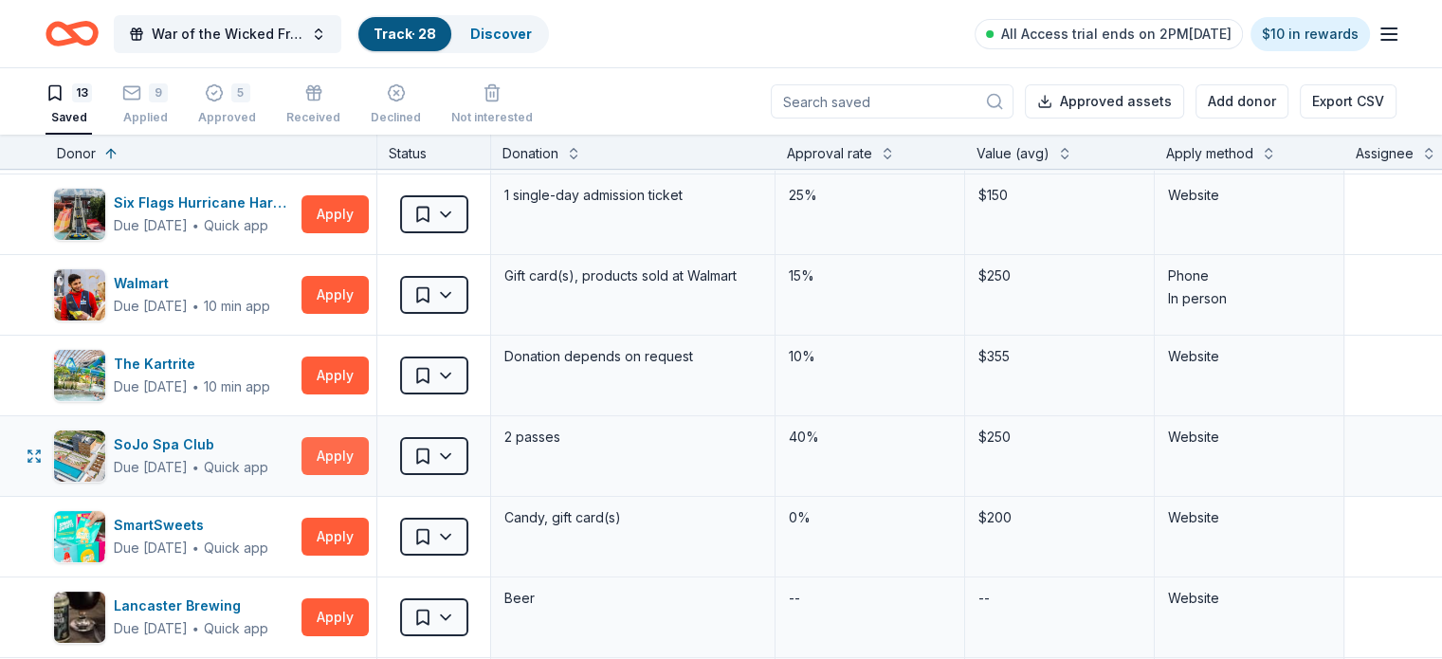
click at [353, 458] on button "Apply" at bounding box center [334, 456] width 67 height 38
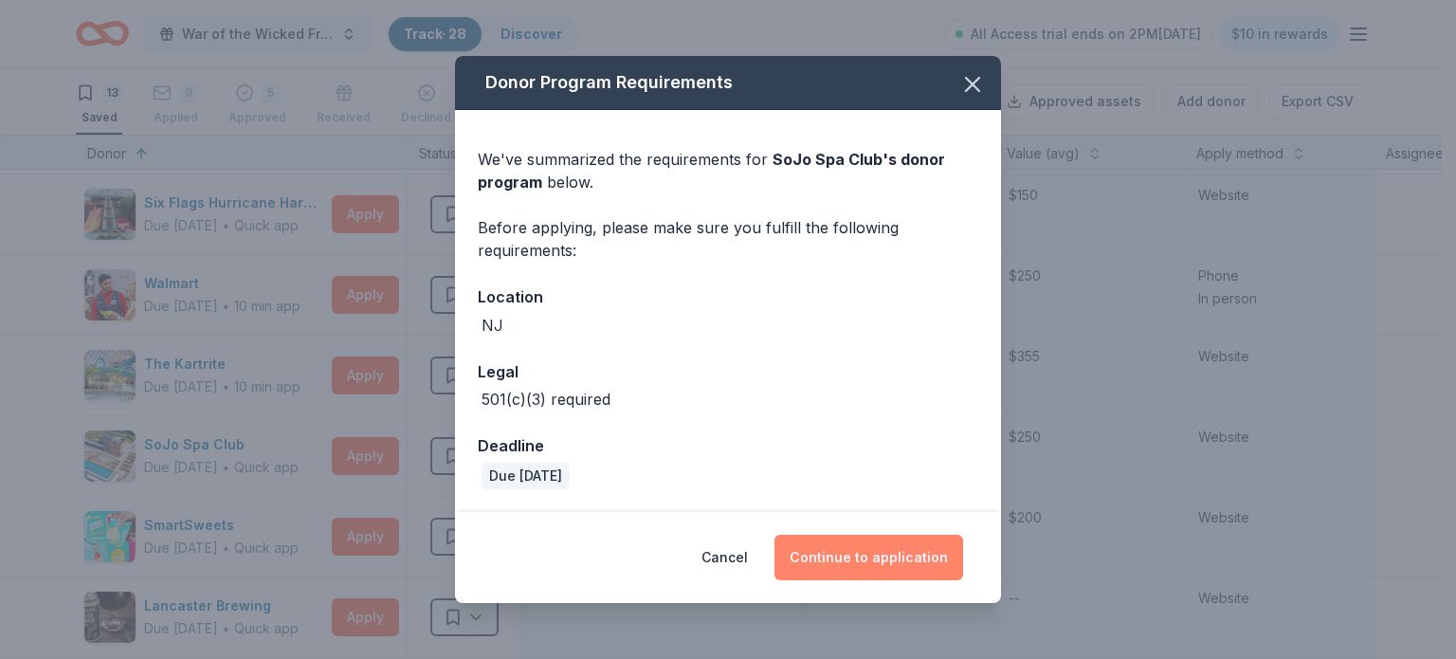
click at [846, 560] on button "Continue to application" at bounding box center [869, 558] width 189 height 46
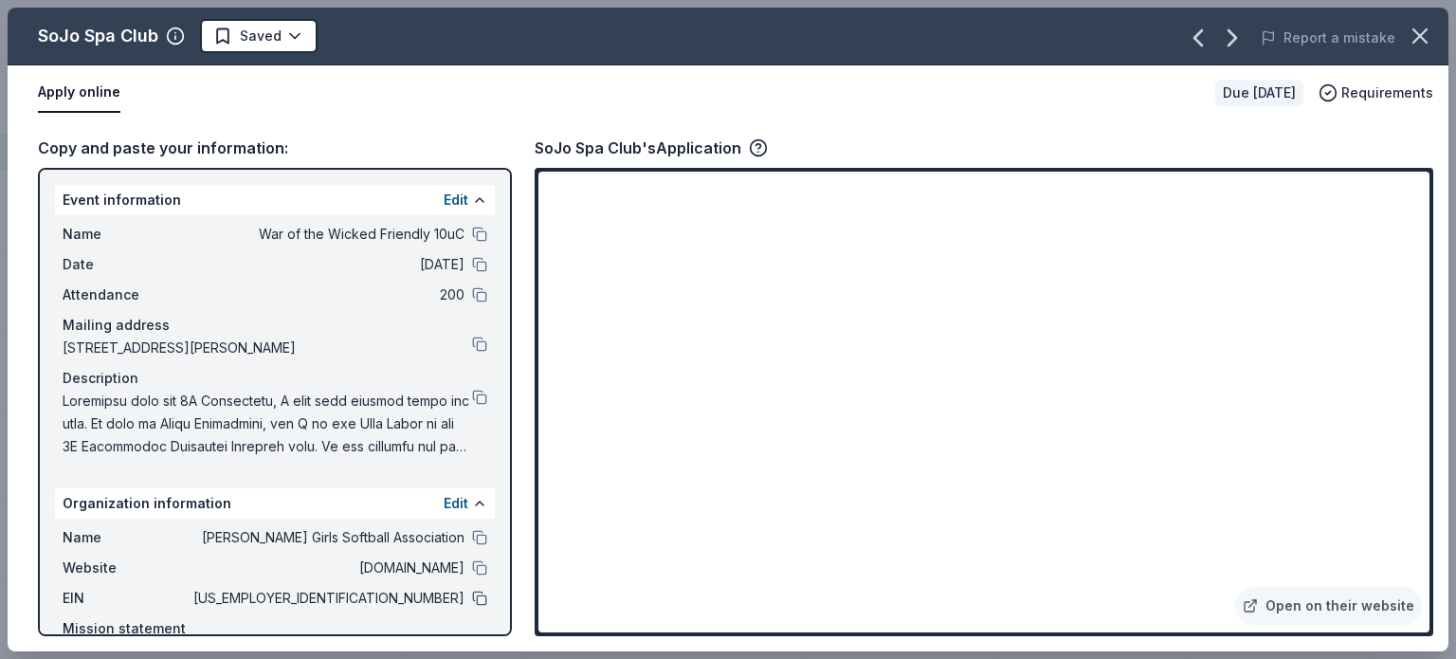
click at [472, 600] on button at bounding box center [479, 598] width 15 height 15
click at [472, 231] on button at bounding box center [479, 234] width 15 height 15
click at [472, 240] on div at bounding box center [479, 234] width 15 height 15
click at [472, 230] on button at bounding box center [479, 234] width 15 height 15
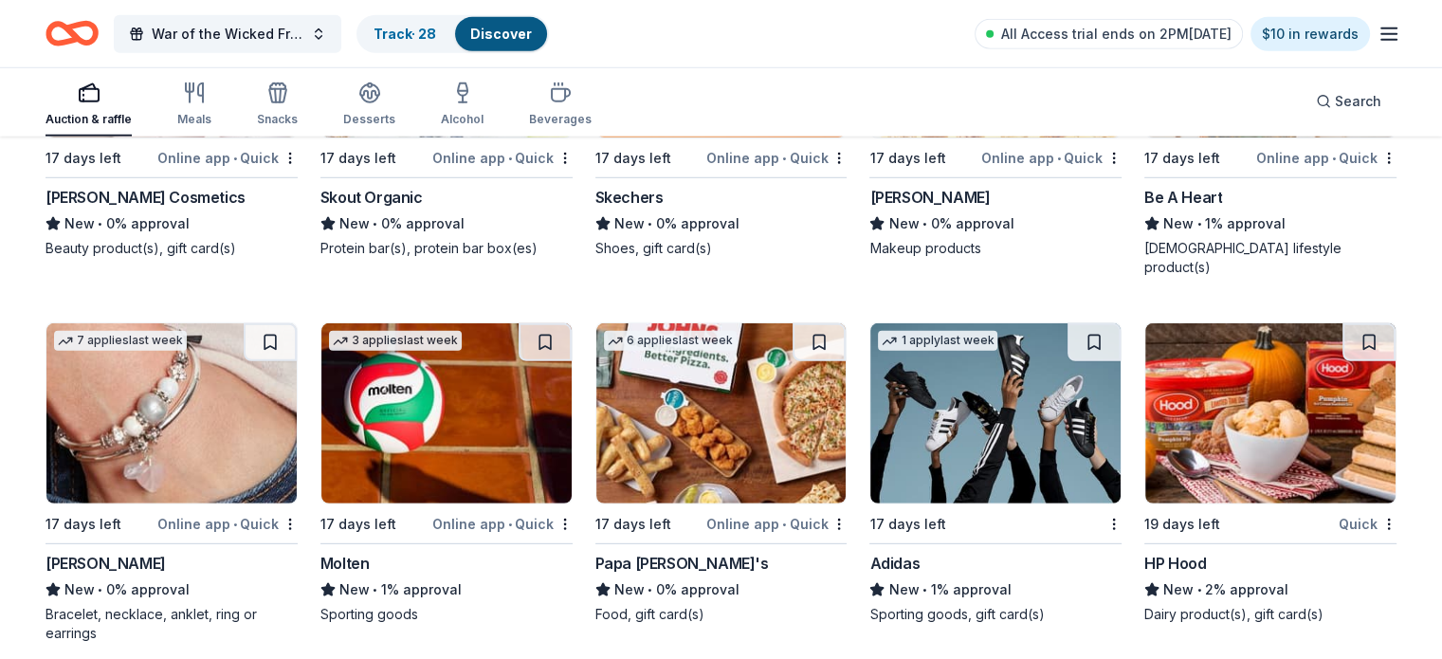
scroll to position [13005, 0]
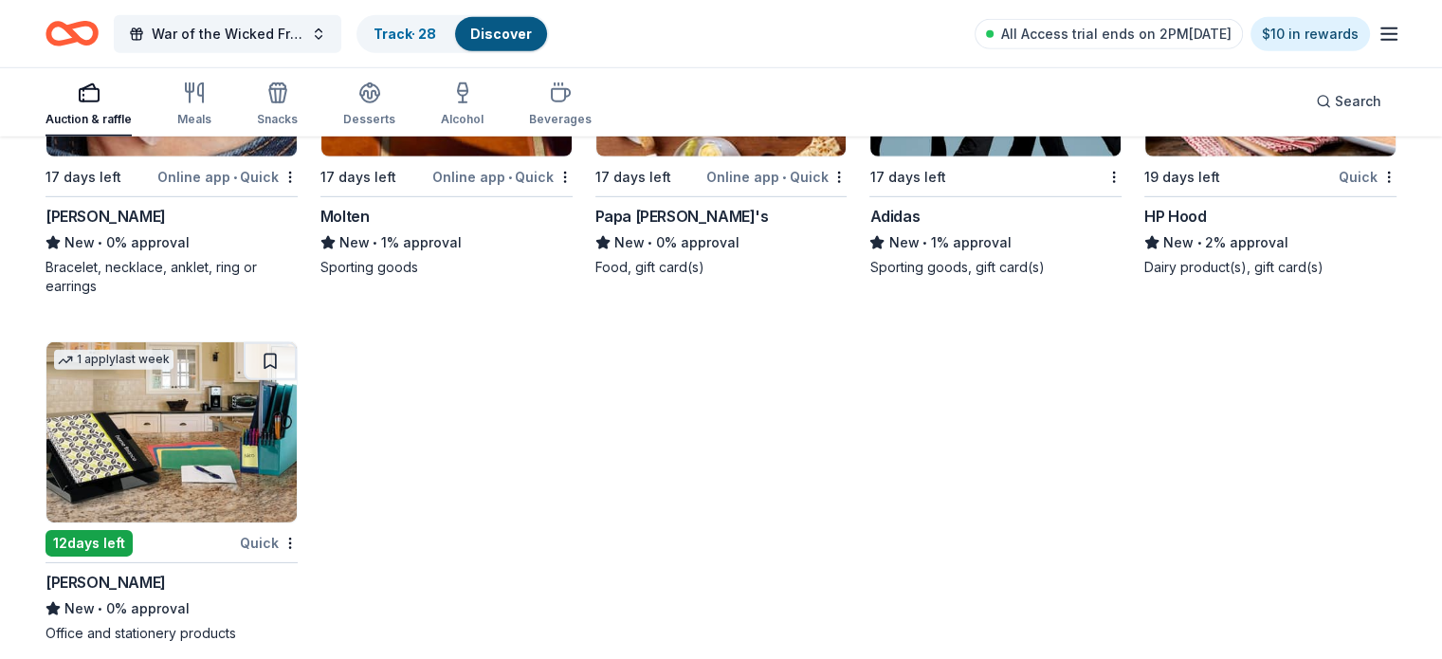
click at [939, 258] on div "Sporting goods, gift card(s)" at bounding box center [995, 267] width 252 height 19
click at [231, 438] on img at bounding box center [171, 432] width 250 height 180
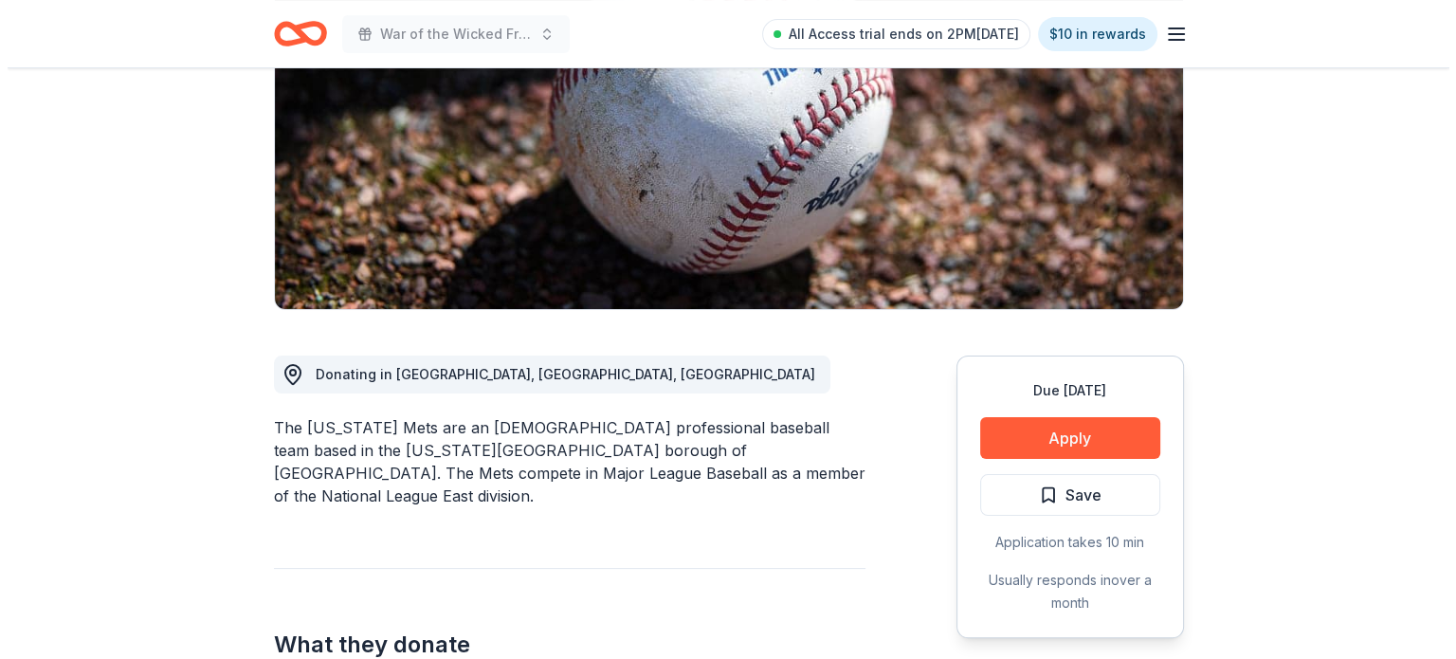
scroll to position [347, 0]
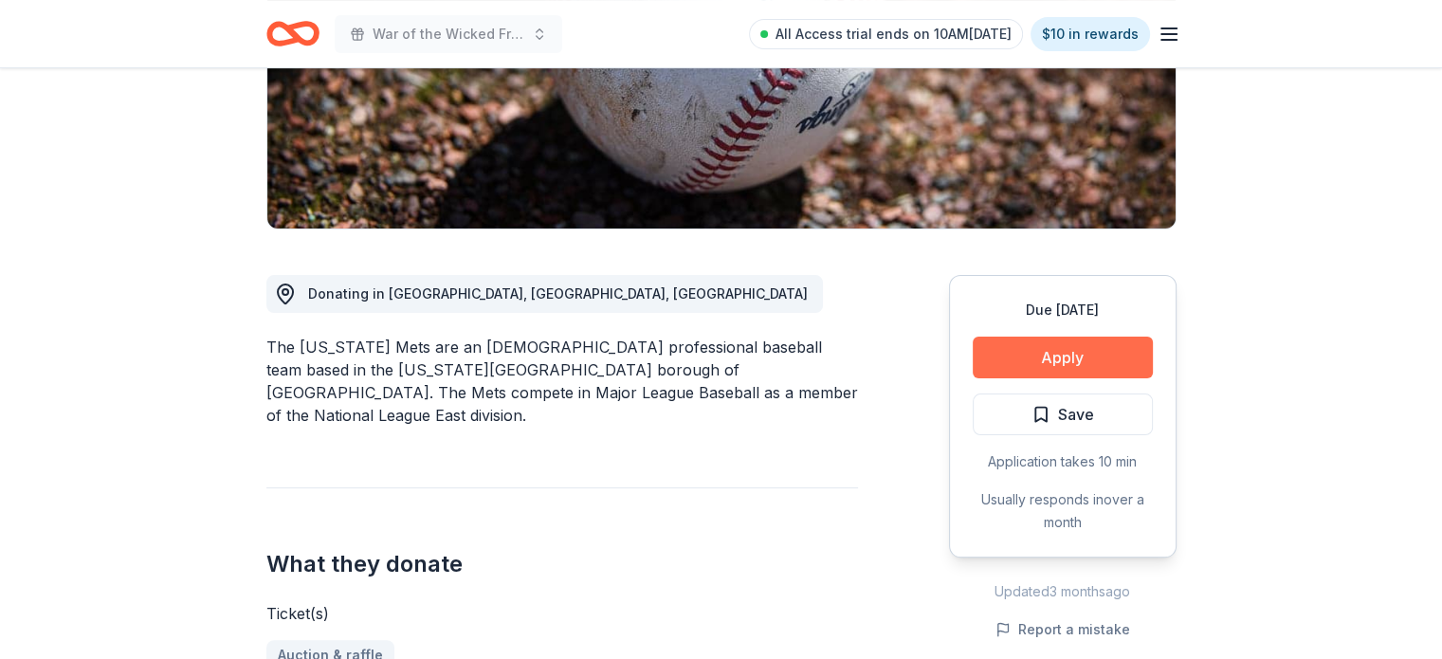
click at [1066, 347] on button "Apply" at bounding box center [1063, 358] width 180 height 42
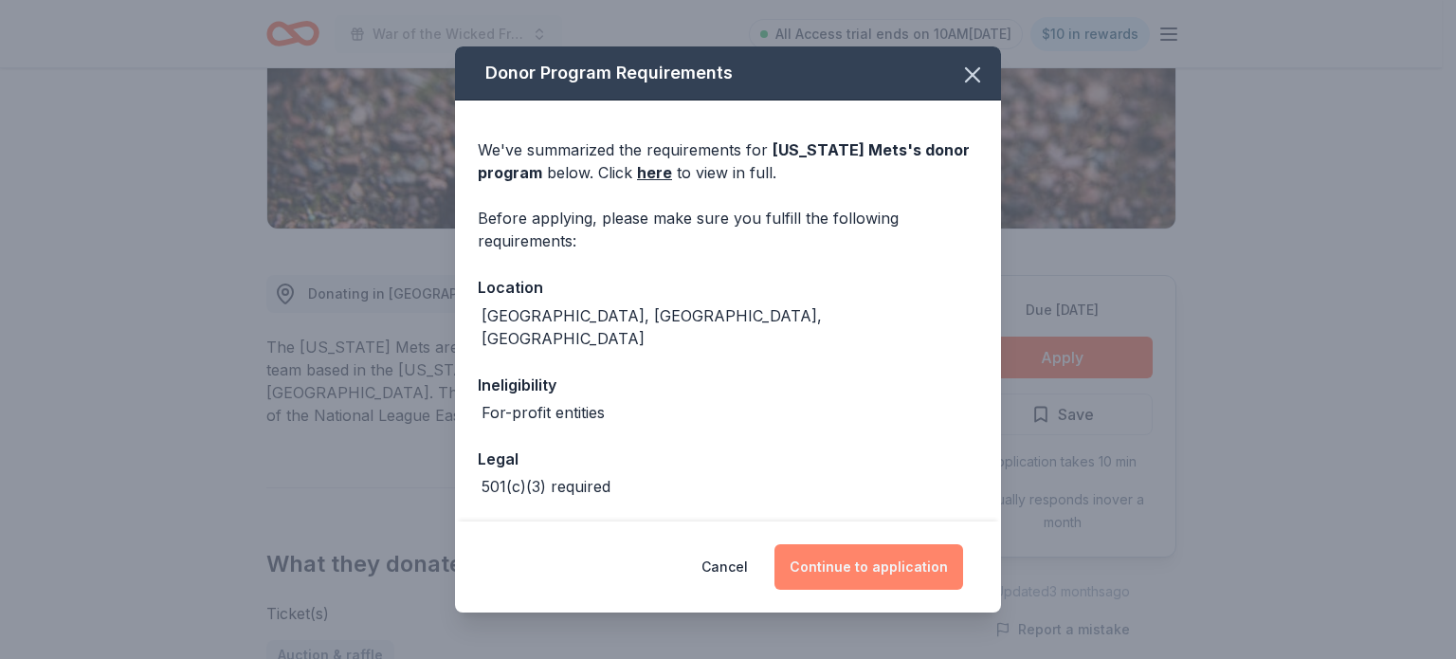
click at [929, 562] on button "Continue to application" at bounding box center [869, 567] width 189 height 46
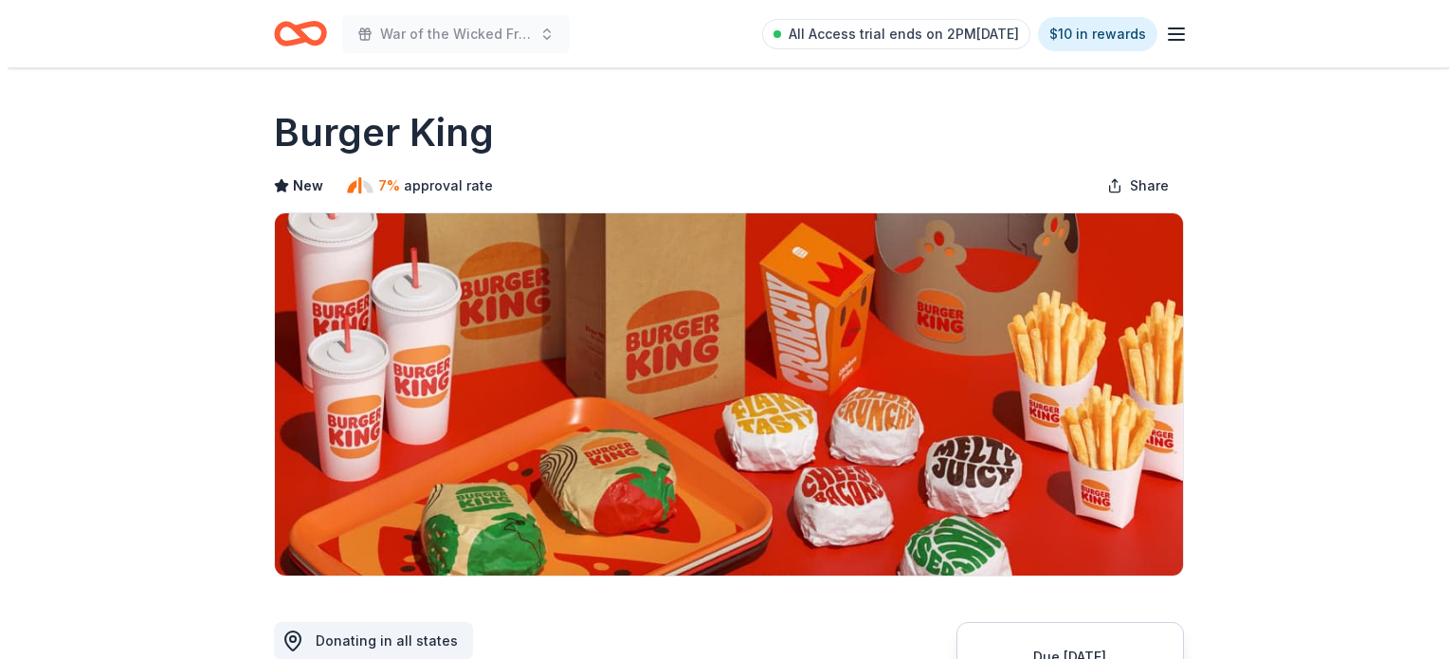
scroll to position [695, 0]
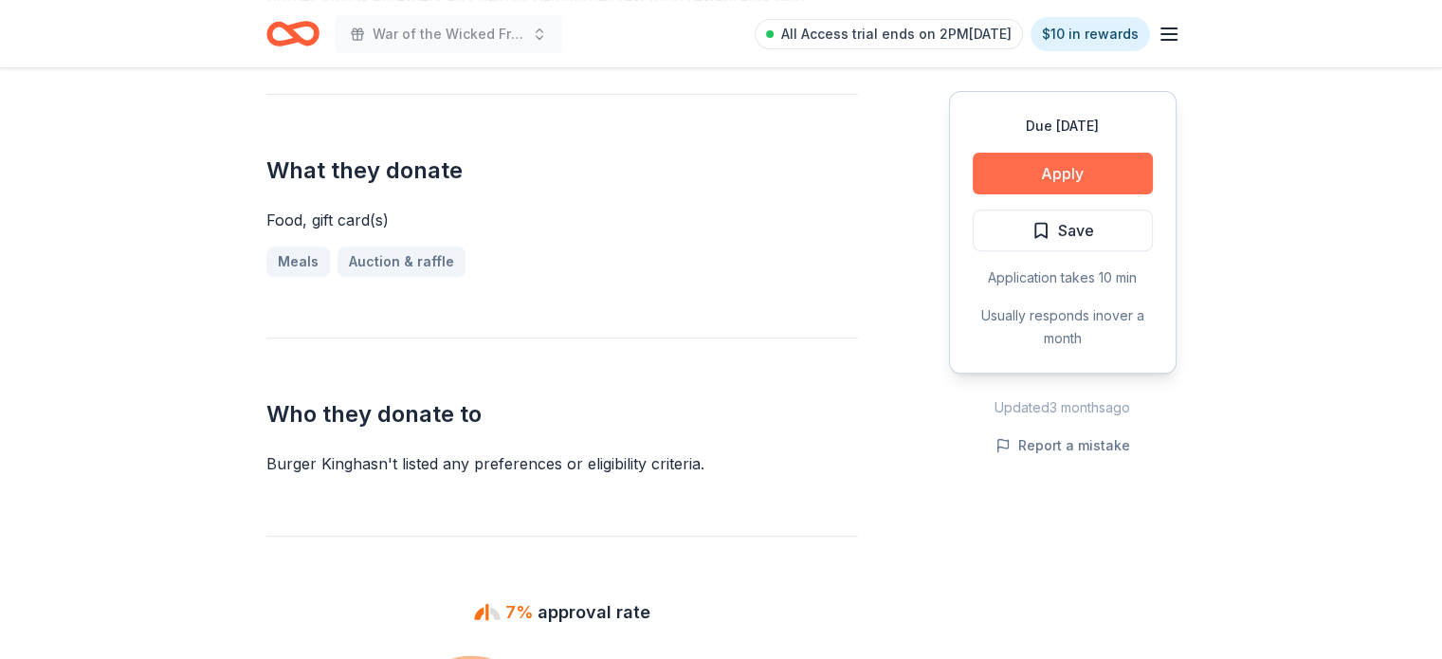
click at [1054, 184] on button "Apply" at bounding box center [1063, 174] width 180 height 42
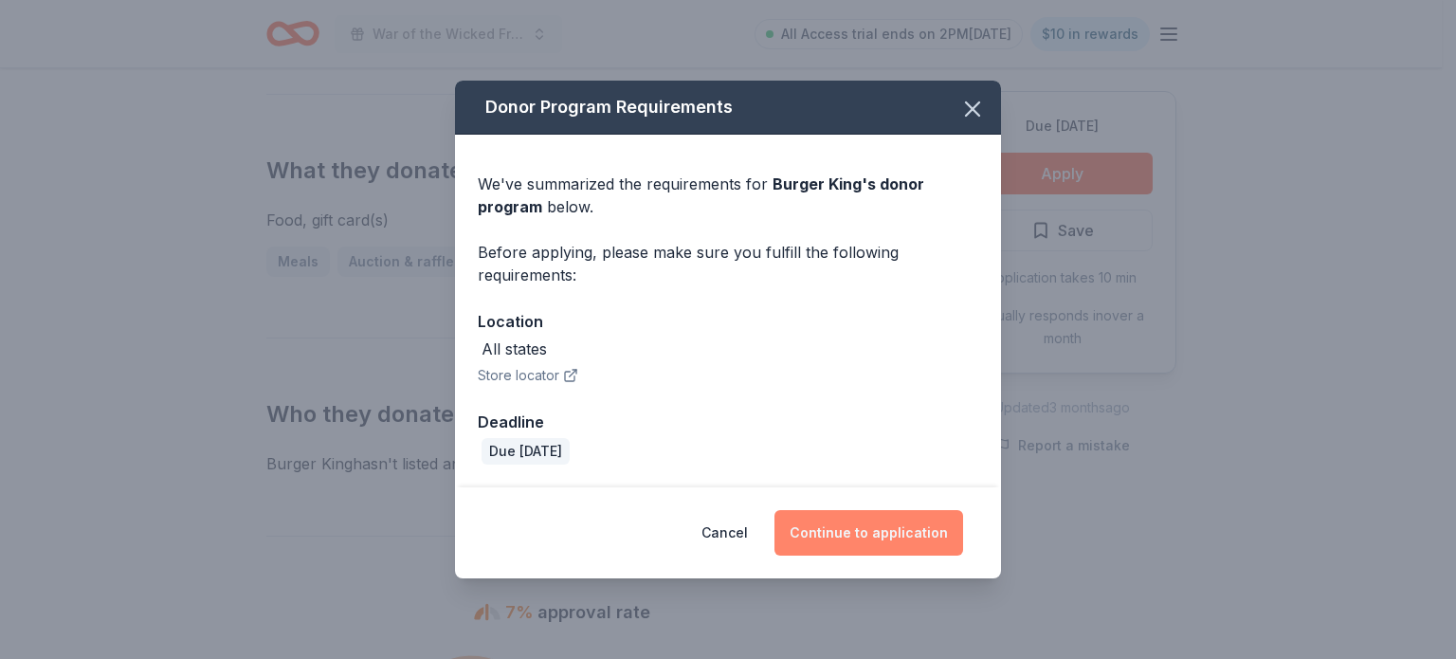
click at [916, 529] on button "Continue to application" at bounding box center [869, 533] width 189 height 46
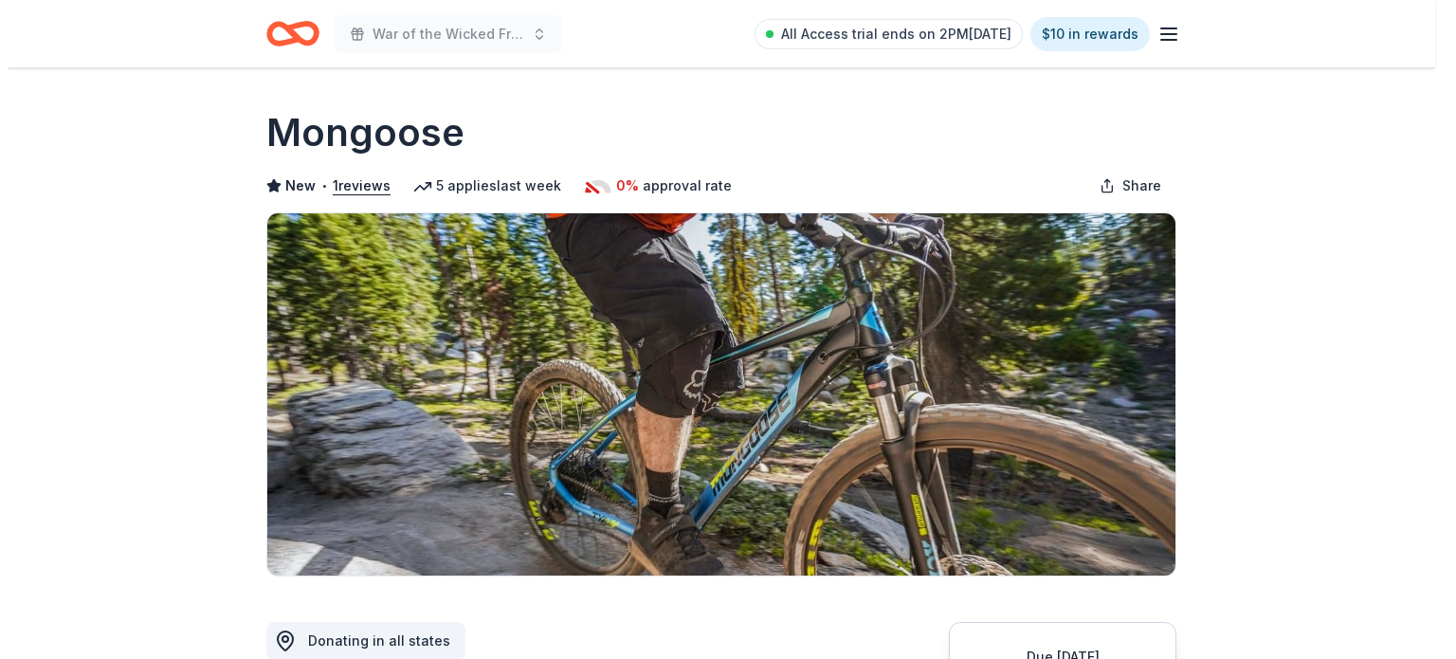
scroll to position [347, 0]
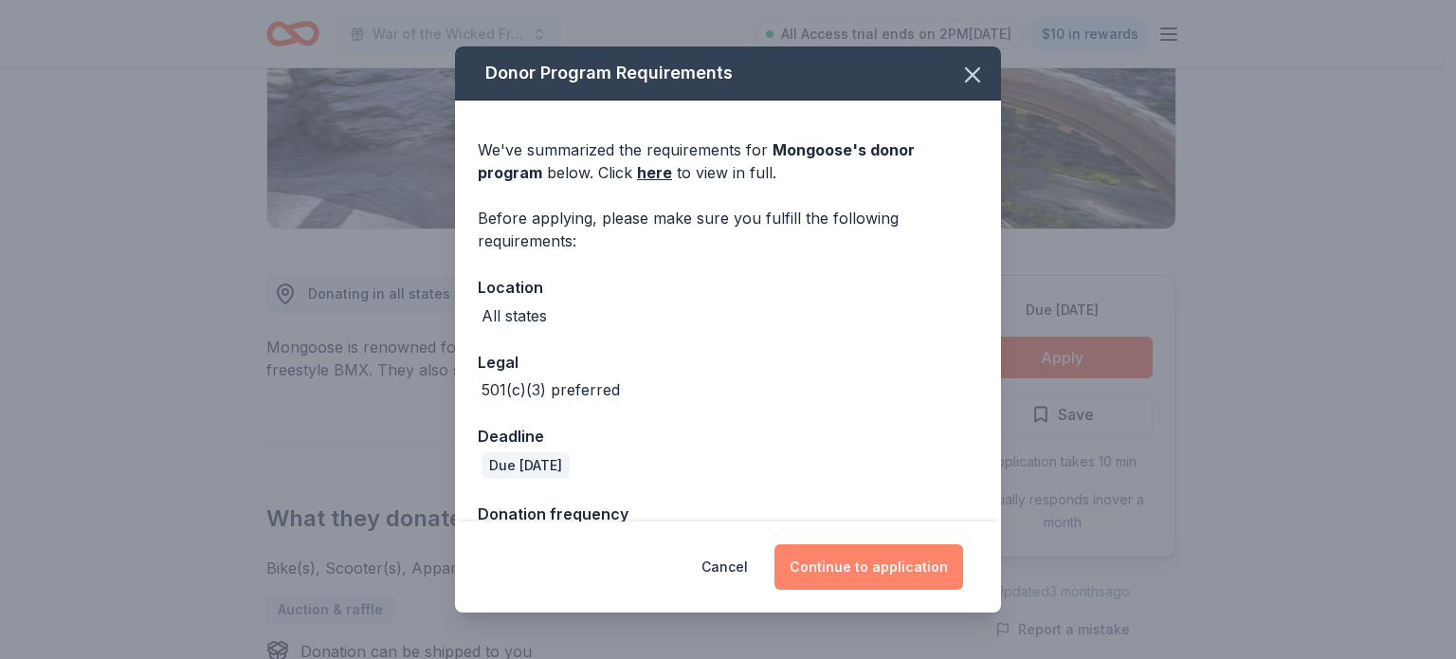
click at [846, 583] on button "Continue to application" at bounding box center [869, 567] width 189 height 46
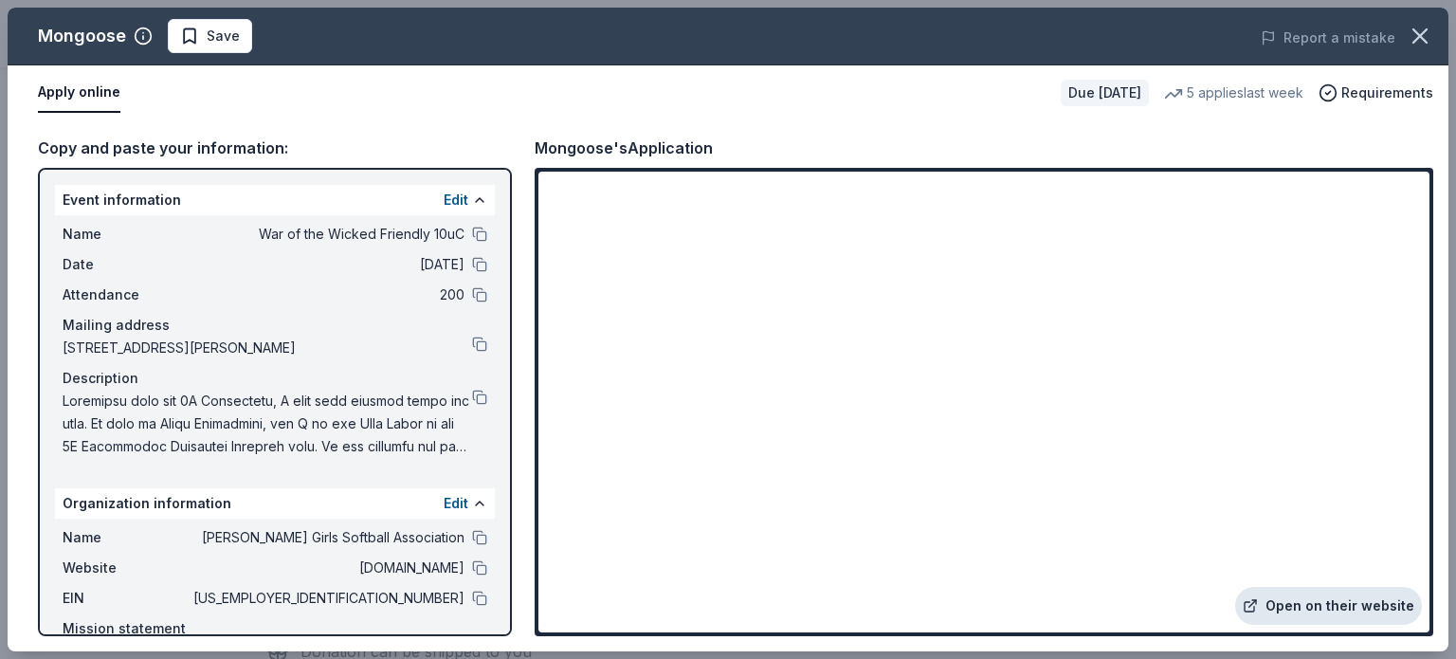
click at [1275, 606] on link "Open on their website" at bounding box center [1328, 606] width 187 height 38
click at [472, 594] on button at bounding box center [479, 598] width 15 height 15
click at [472, 563] on button at bounding box center [479, 567] width 15 height 15
click at [472, 234] on button at bounding box center [479, 234] width 15 height 15
click at [472, 393] on button at bounding box center [479, 397] width 15 height 15
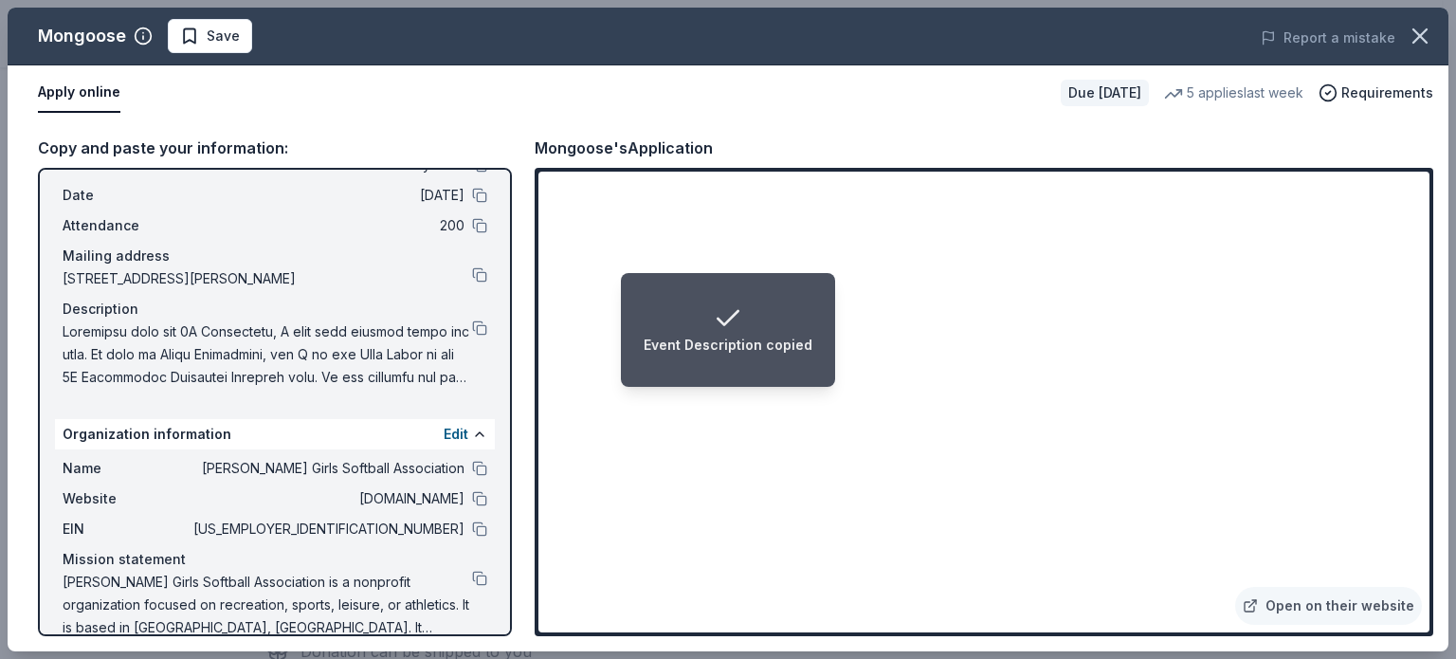
scroll to position [95, 0]
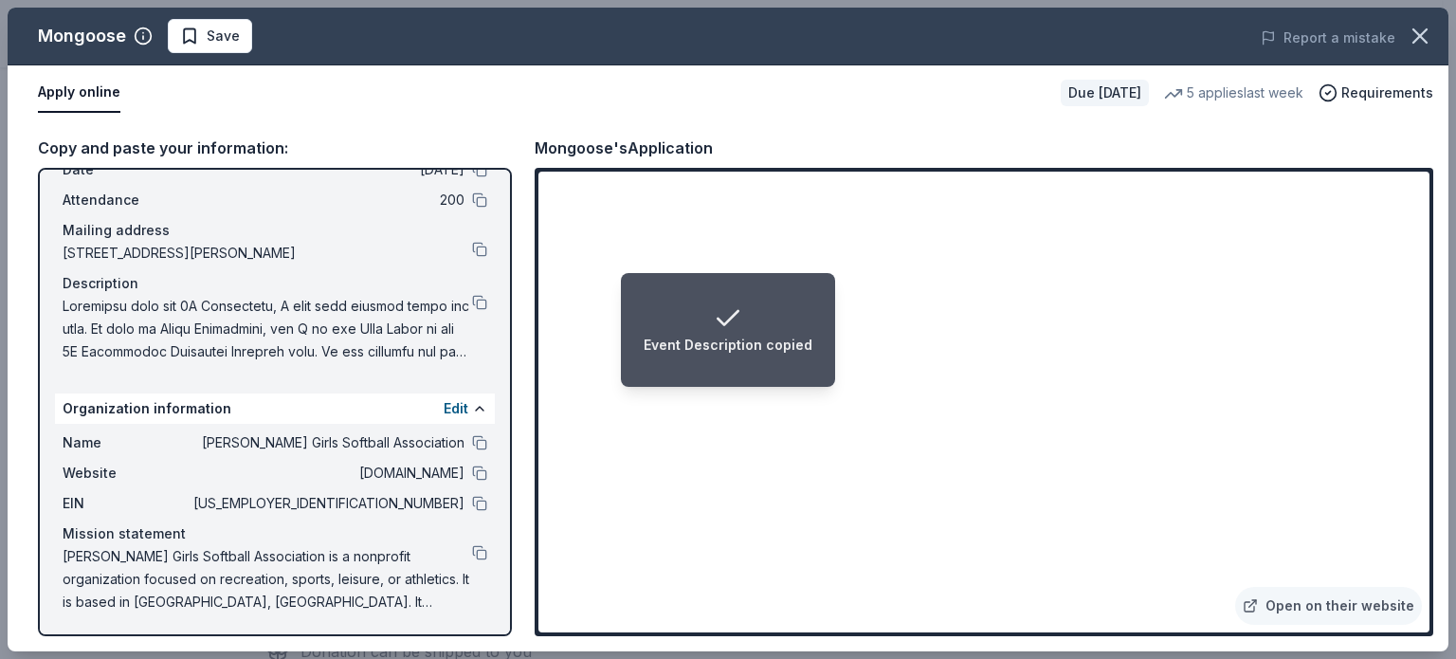
click at [439, 344] on span at bounding box center [268, 329] width 410 height 68
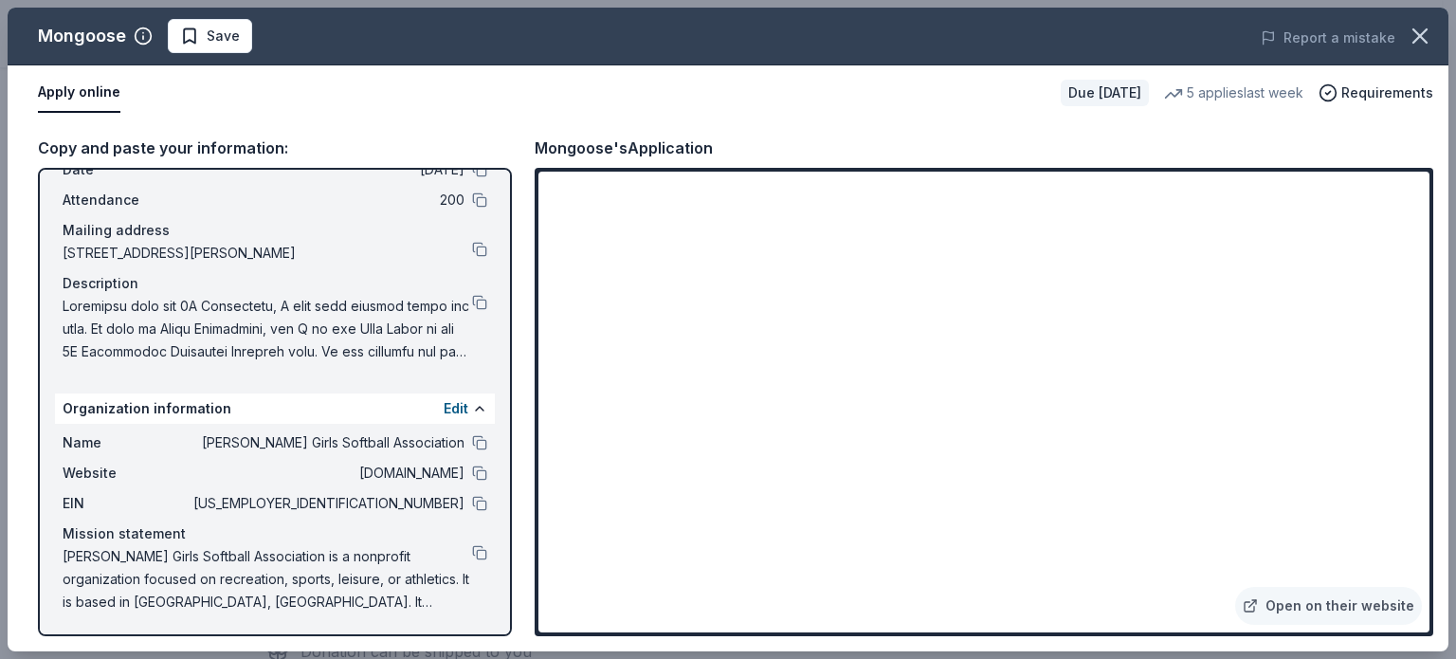
drag, startPoint x: 432, startPoint y: 348, endPoint x: 417, endPoint y: 351, distance: 15.4
click at [425, 350] on span at bounding box center [268, 329] width 410 height 68
click at [398, 351] on span at bounding box center [268, 329] width 410 height 68
click at [472, 555] on button at bounding box center [479, 552] width 15 height 15
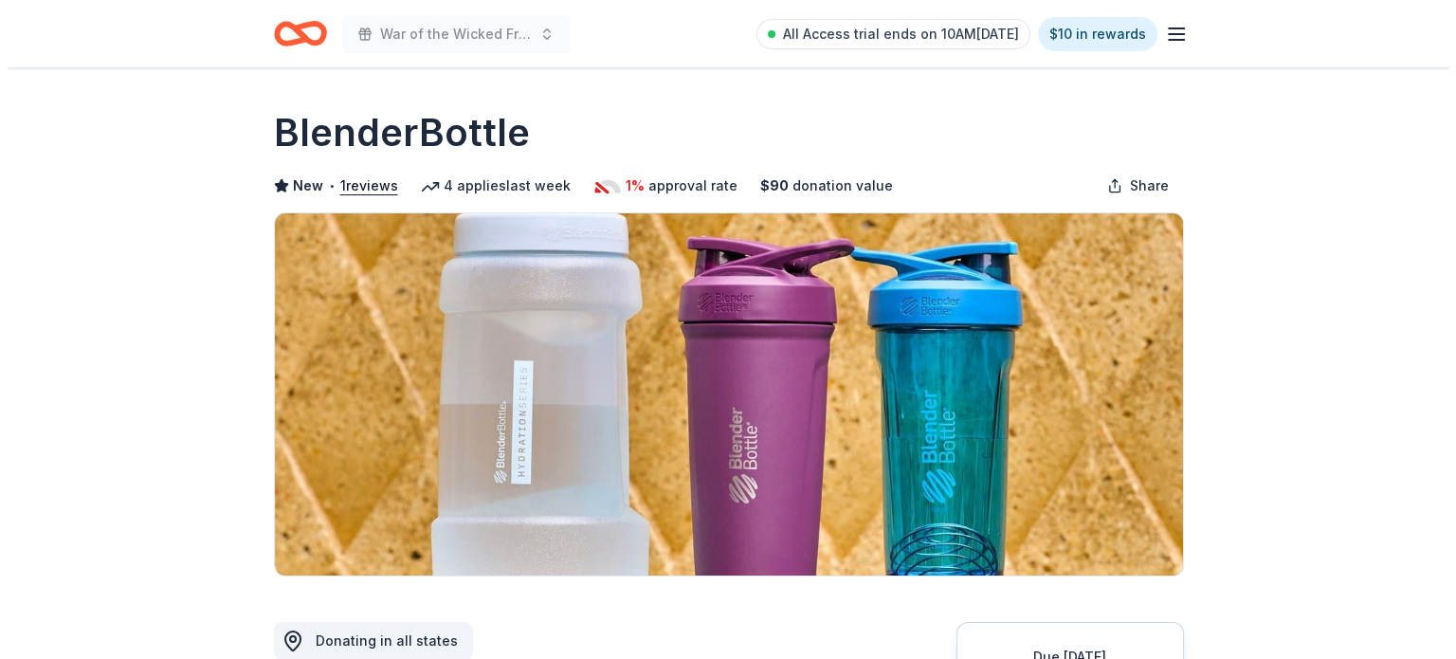
scroll to position [347, 0]
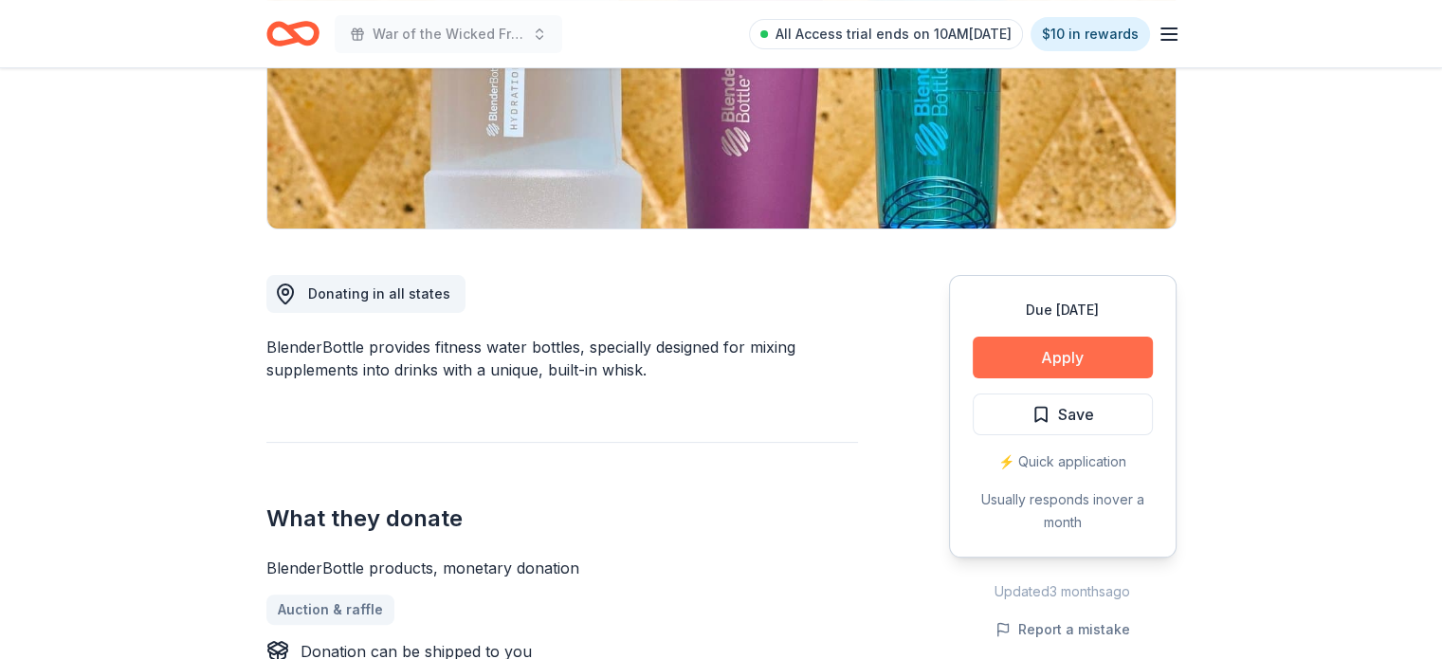
click at [1026, 354] on button "Apply" at bounding box center [1063, 358] width 180 height 42
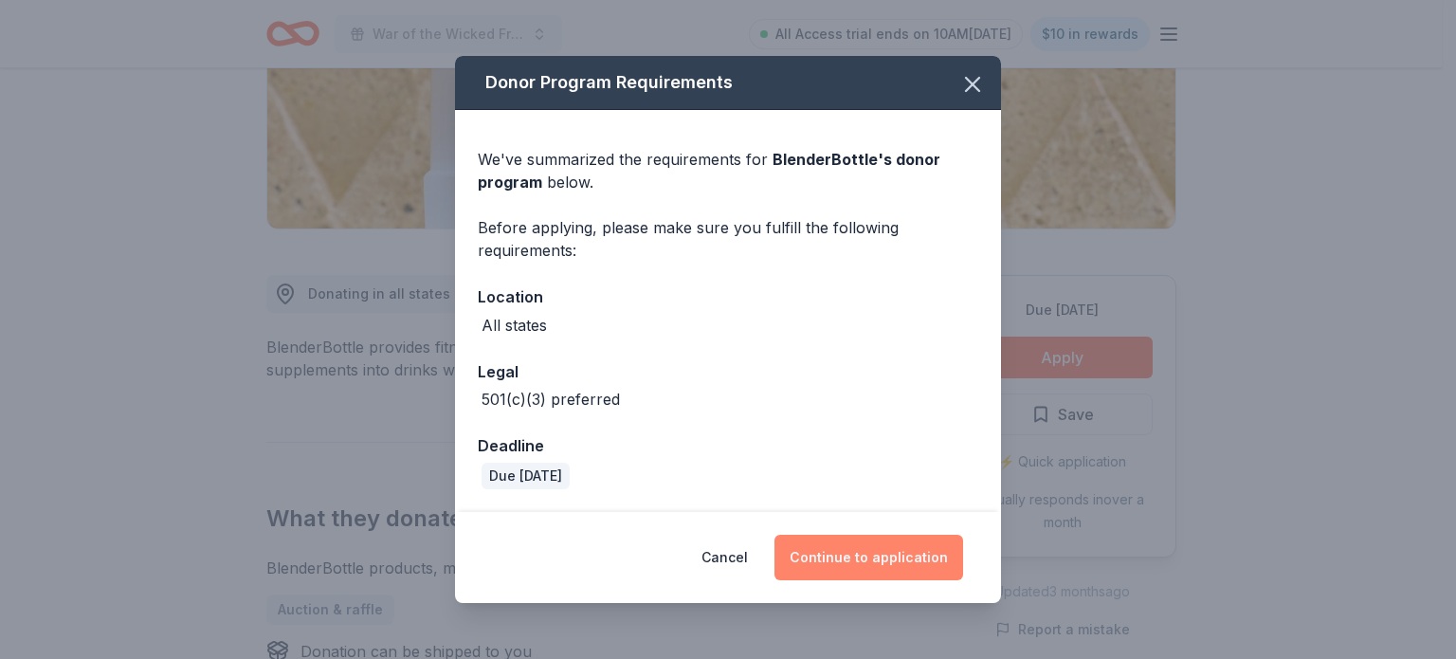
click at [900, 556] on button "Continue to application" at bounding box center [869, 558] width 189 height 46
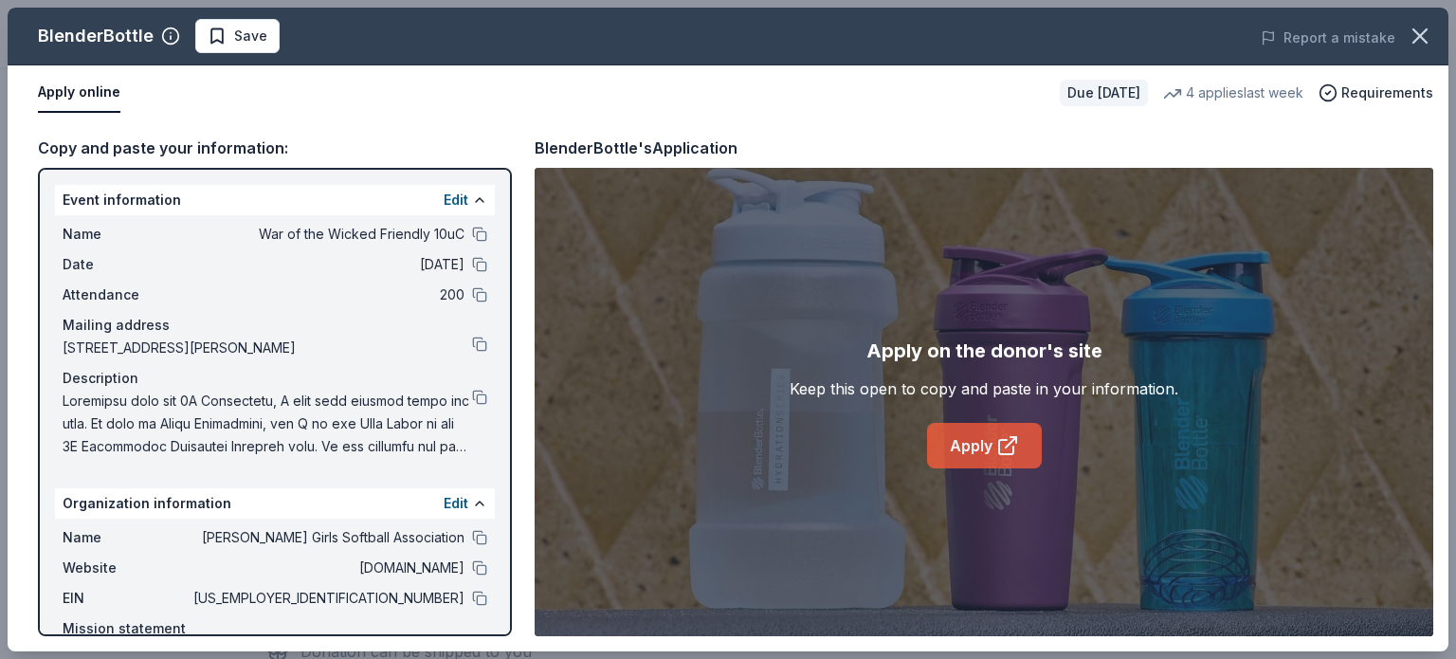
click at [958, 442] on link "Apply" at bounding box center [984, 446] width 115 height 46
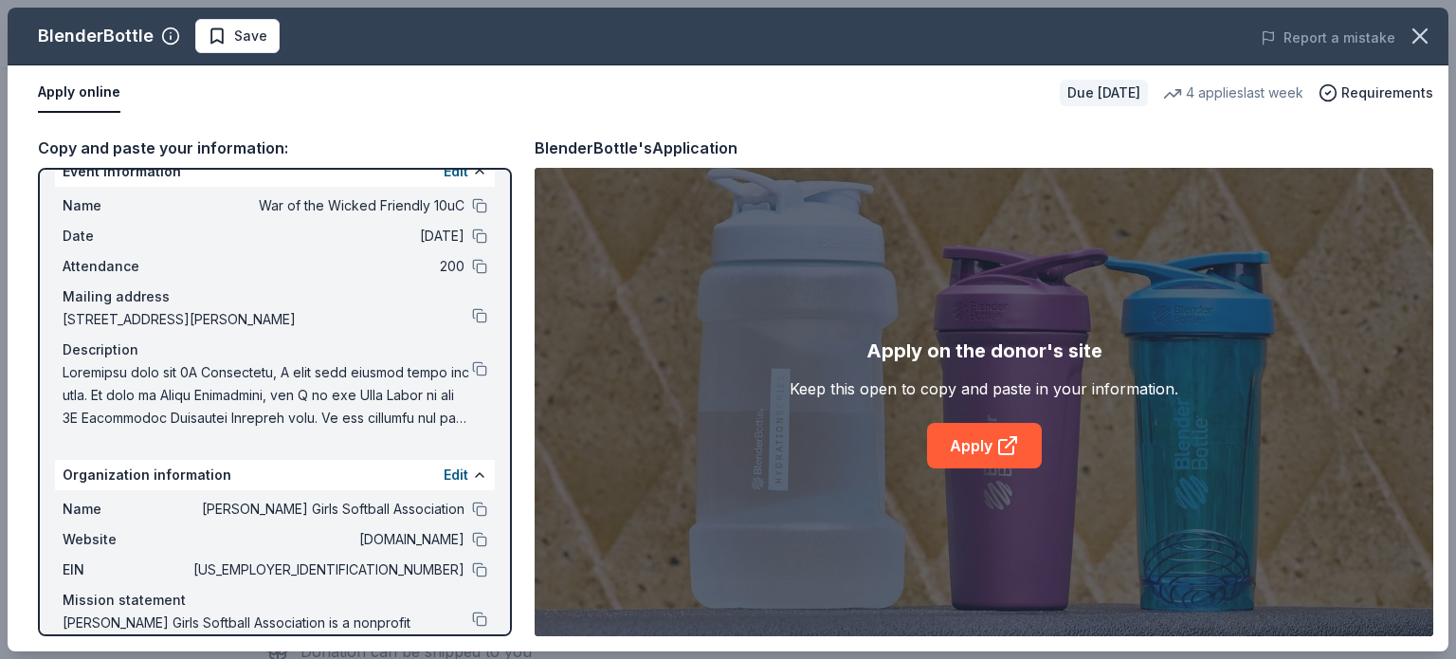
scroll to position [0, 0]
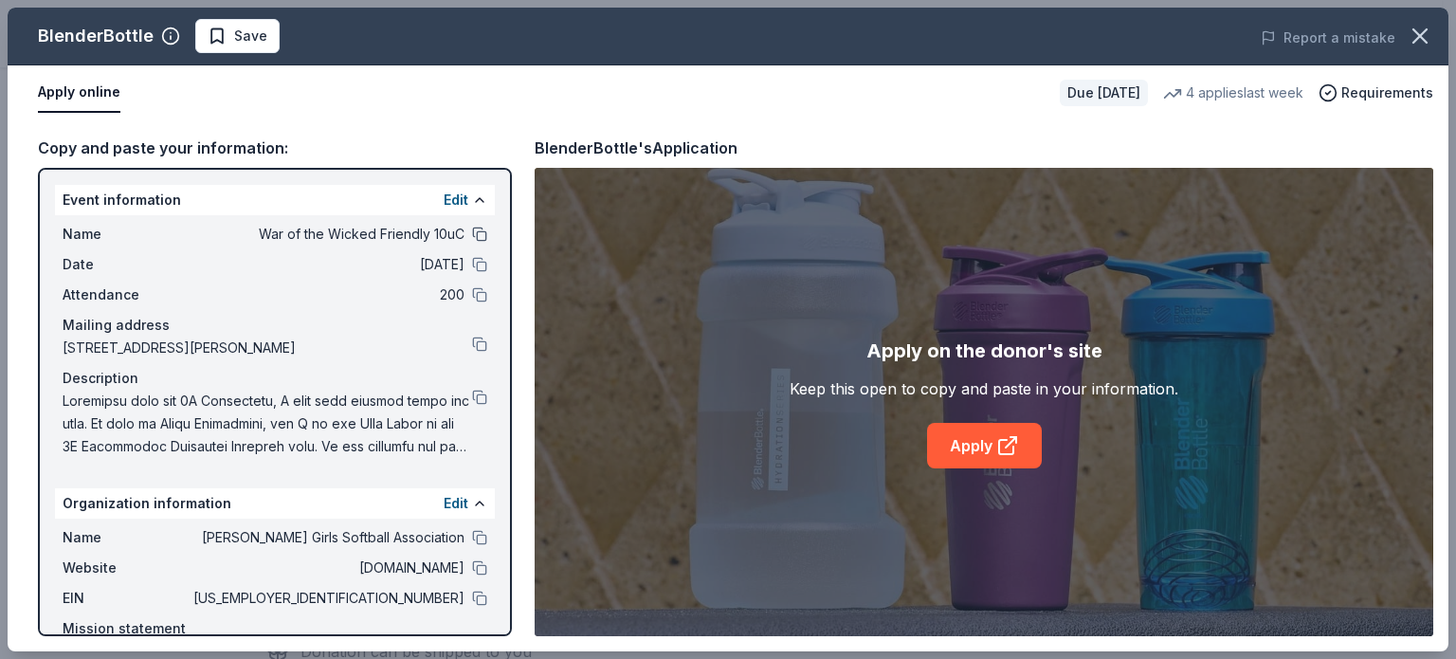
click at [472, 230] on button at bounding box center [479, 234] width 15 height 15
click at [472, 592] on button at bounding box center [479, 598] width 15 height 15
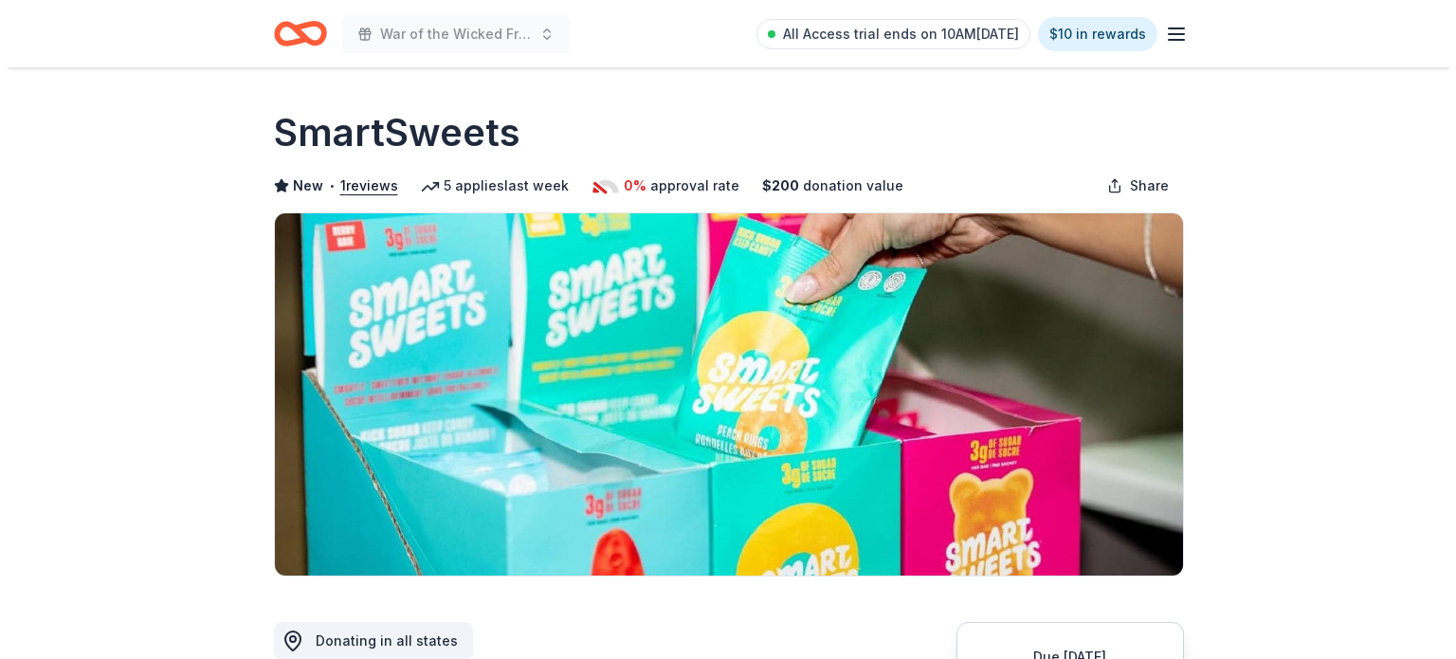
scroll to position [695, 0]
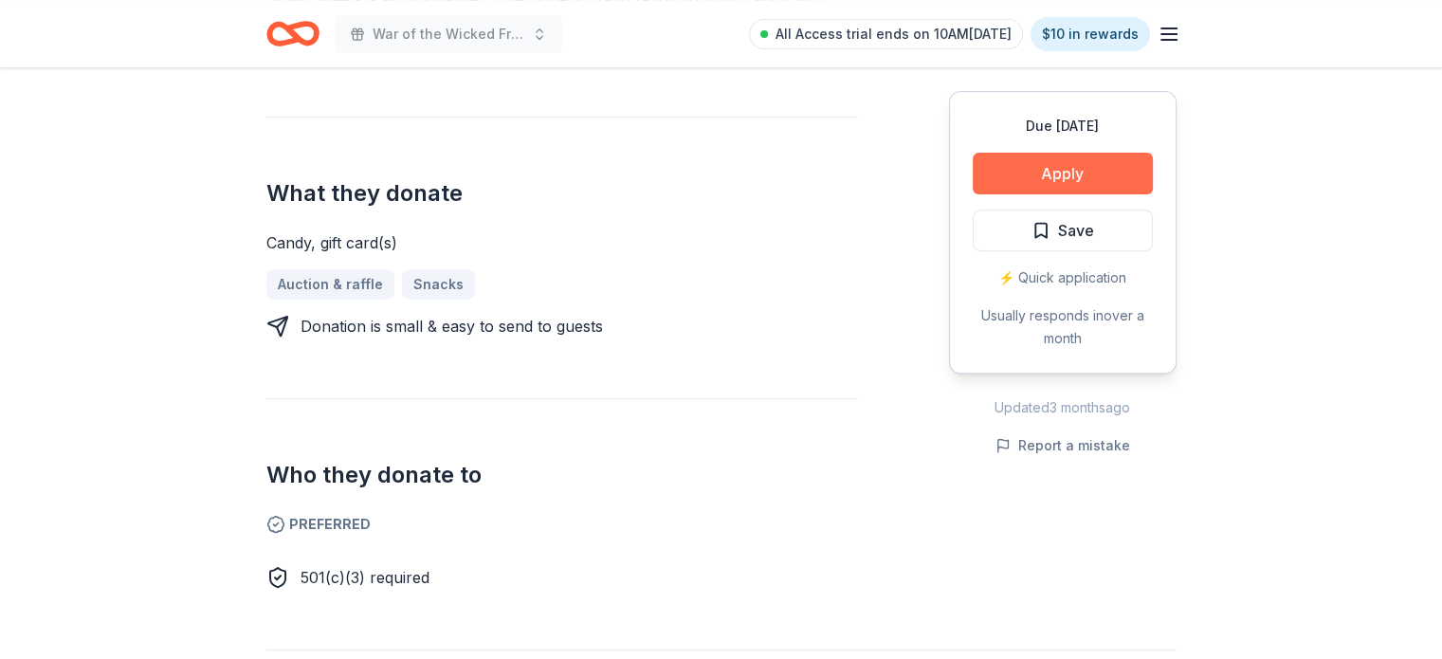
click at [1049, 170] on button "Apply" at bounding box center [1063, 174] width 180 height 42
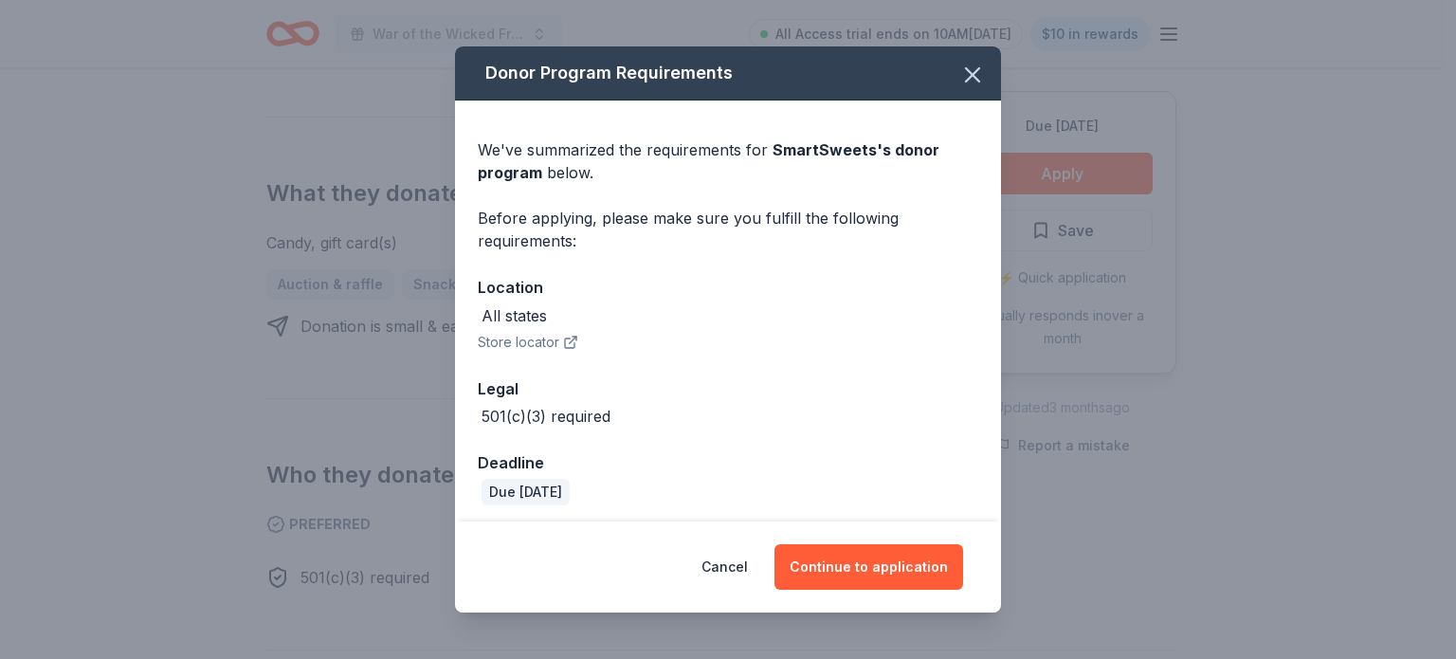
click at [936, 541] on div "Cancel Continue to application" at bounding box center [728, 566] width 546 height 91
click at [912, 568] on button "Continue to application" at bounding box center [869, 567] width 189 height 46
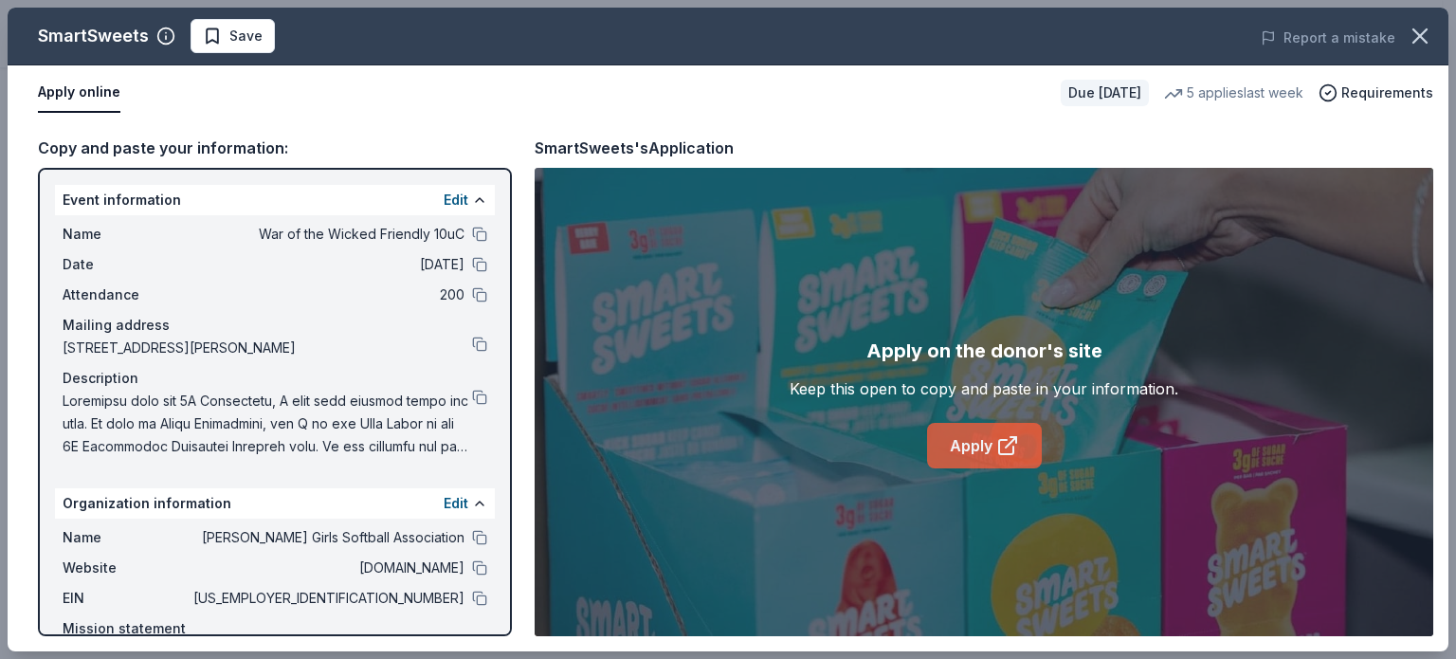
click at [1002, 455] on icon at bounding box center [1007, 445] width 23 height 23
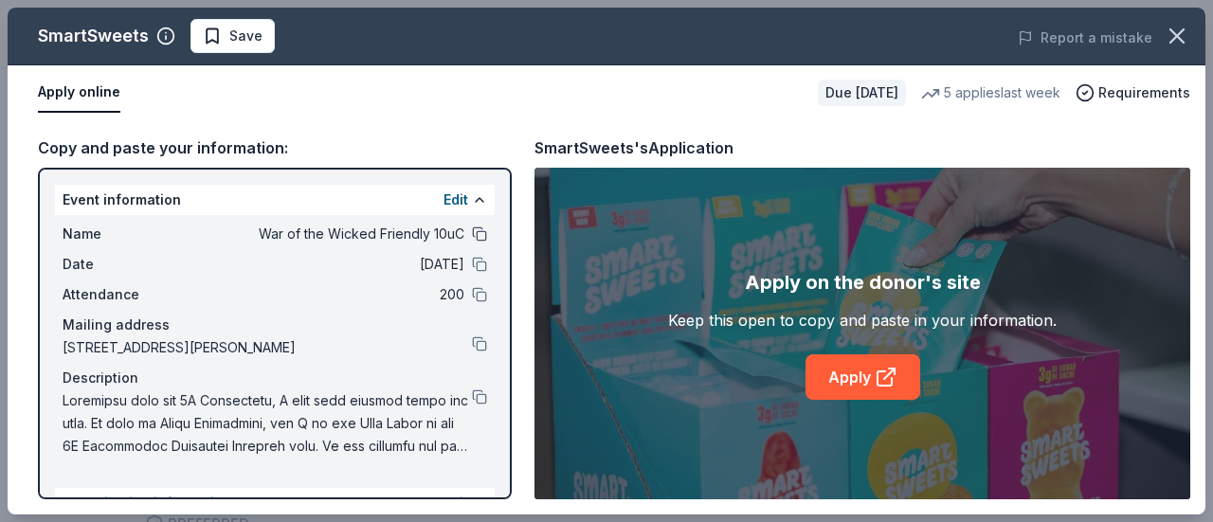
click at [472, 232] on button at bounding box center [479, 234] width 15 height 15
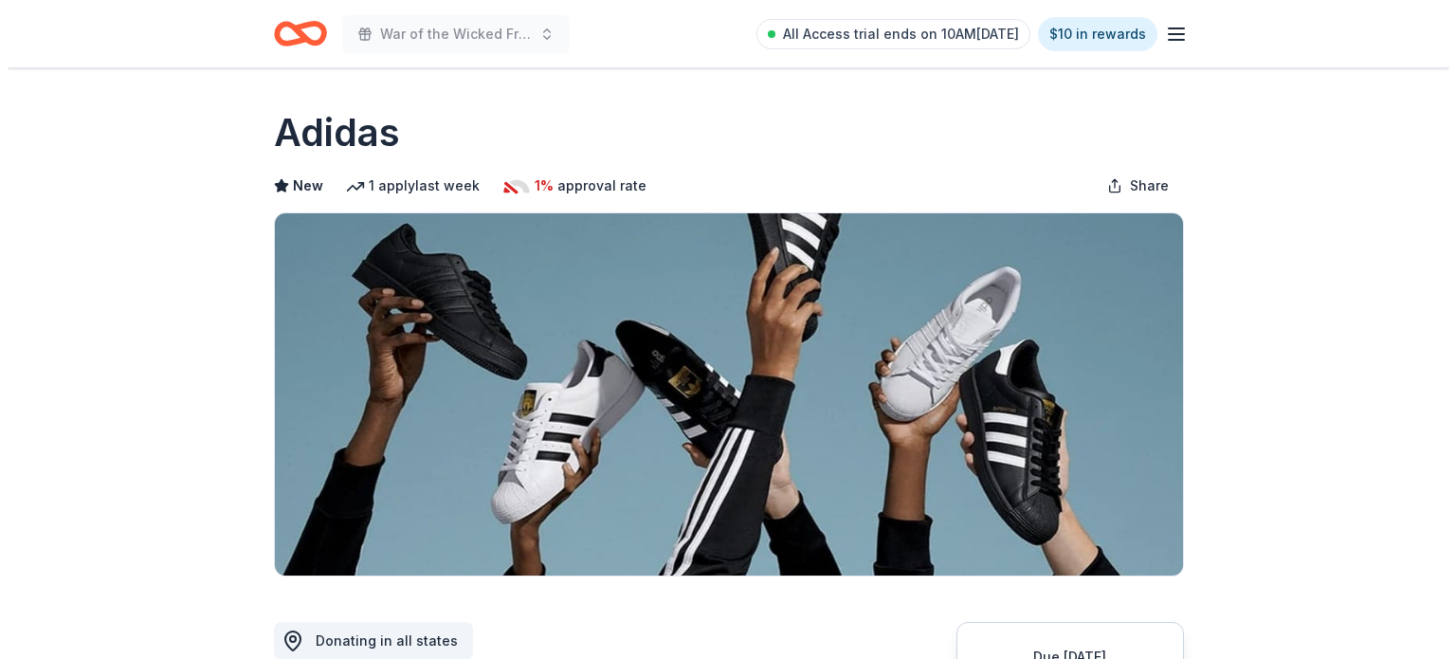
scroll to position [347, 0]
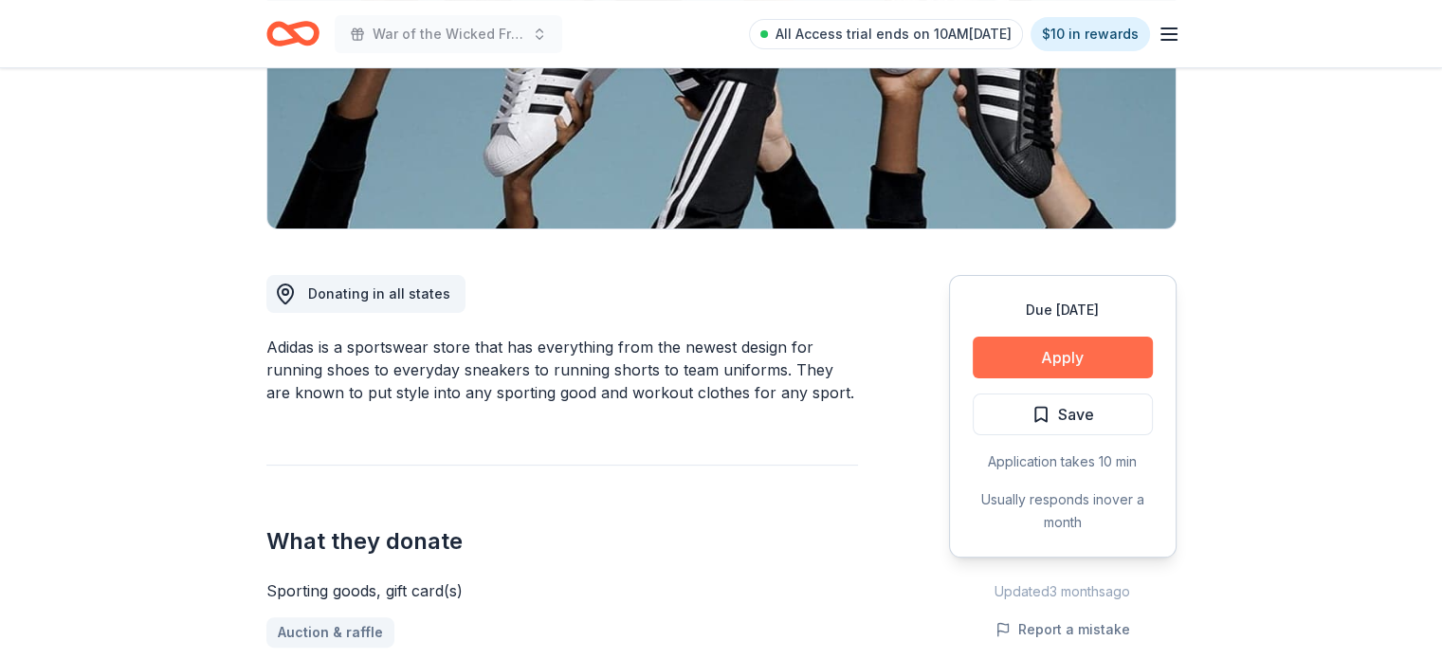
click at [978, 356] on button "Apply" at bounding box center [1063, 358] width 180 height 42
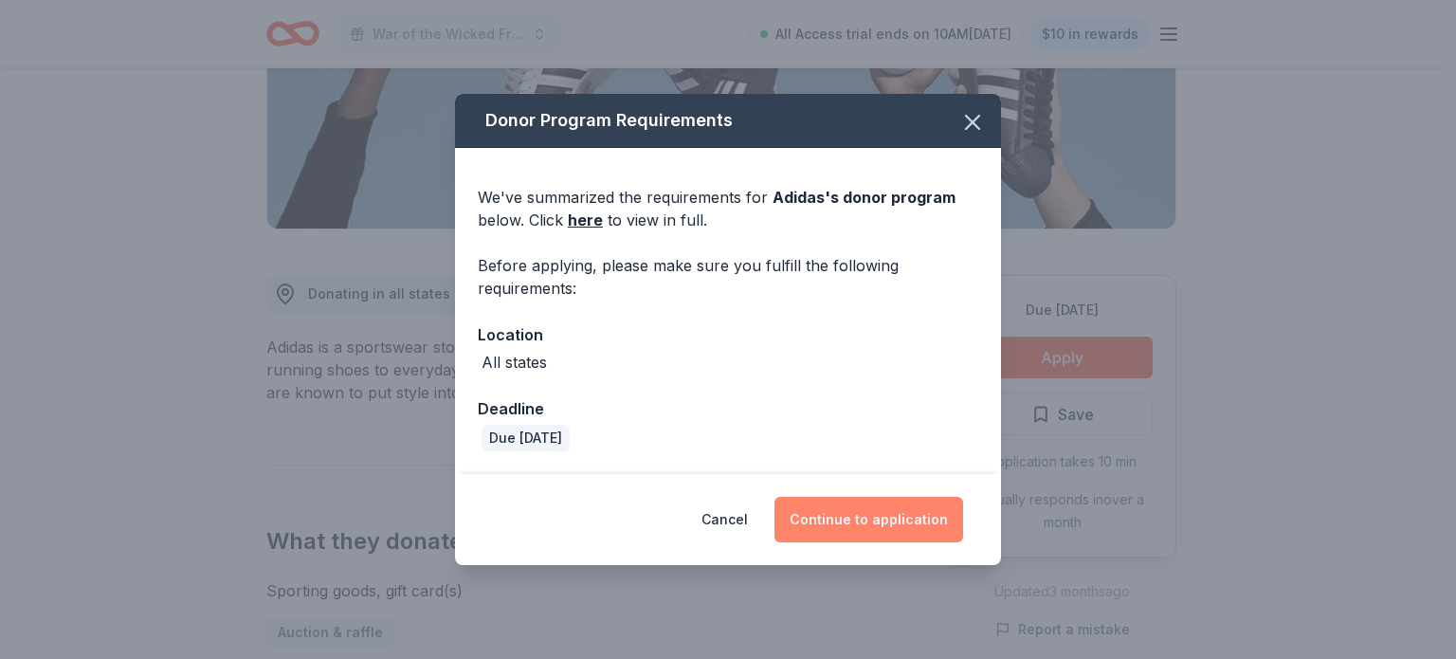
click at [861, 507] on button "Continue to application" at bounding box center [869, 520] width 189 height 46
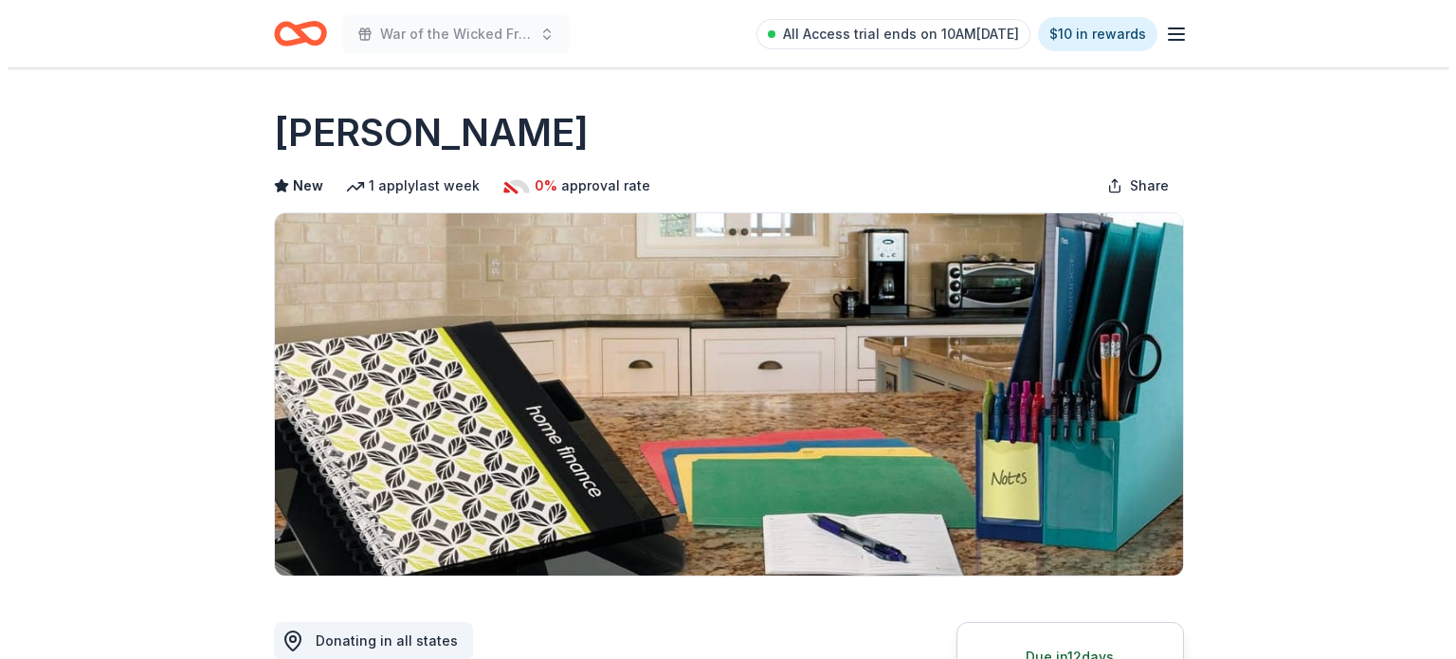
scroll to position [347, 0]
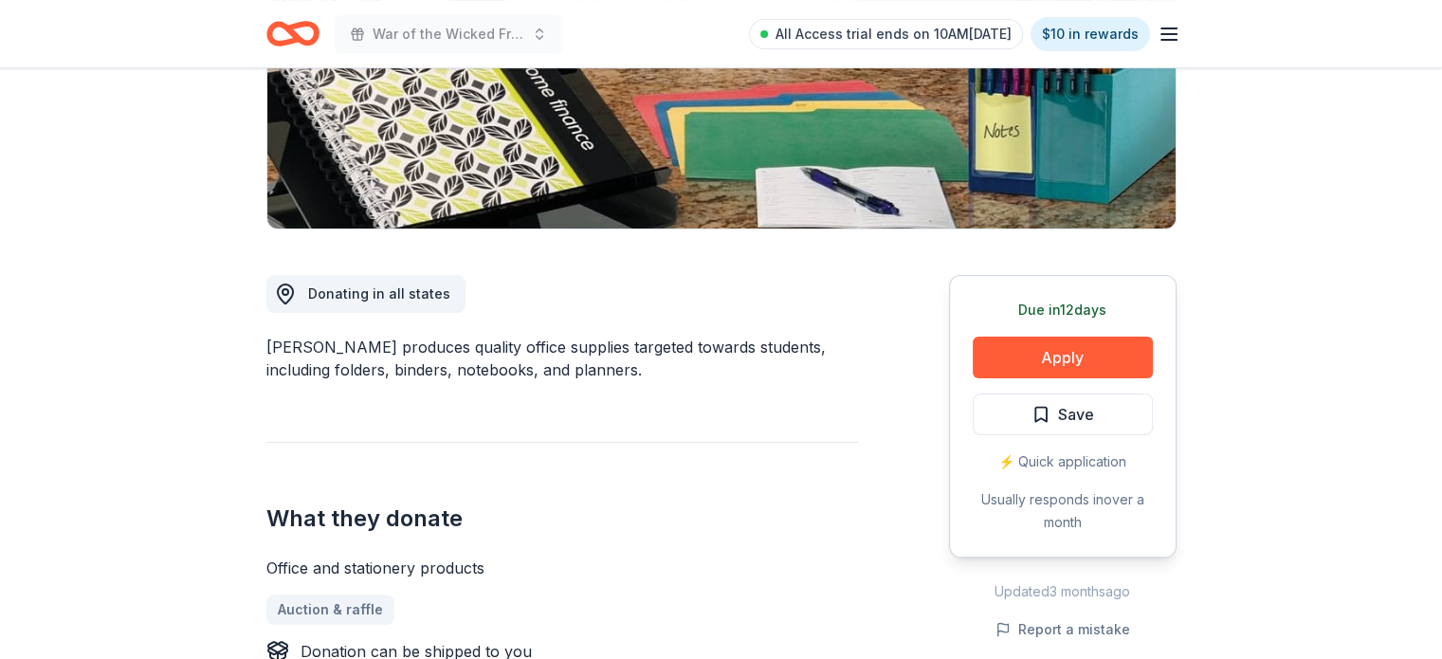
click at [1040, 354] on button "Apply" at bounding box center [1063, 358] width 180 height 42
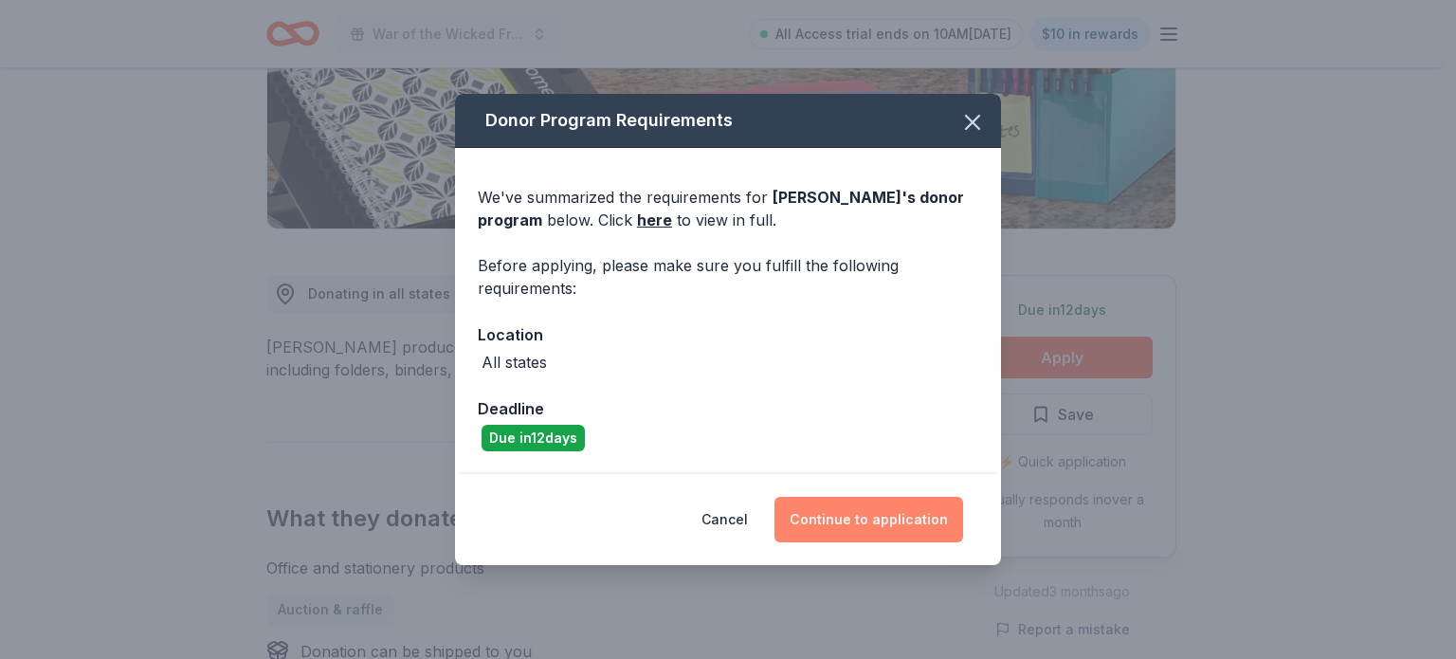
click at [900, 526] on button "Continue to application" at bounding box center [869, 520] width 189 height 46
